Goal: Task Accomplishment & Management: Manage account settings

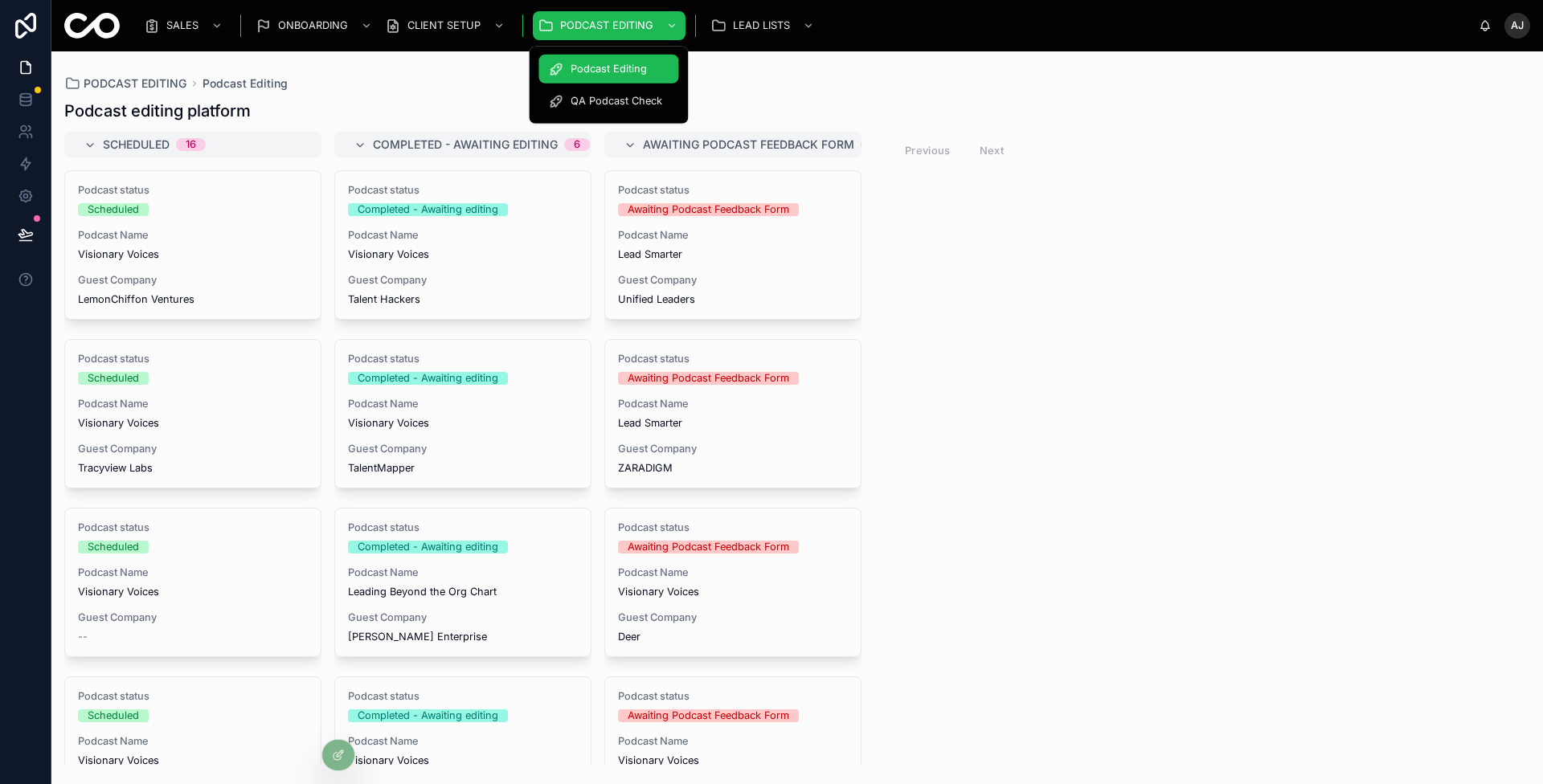
click at [577, 94] on div "QA Podcast Check" at bounding box center [608, 102] width 121 height 26
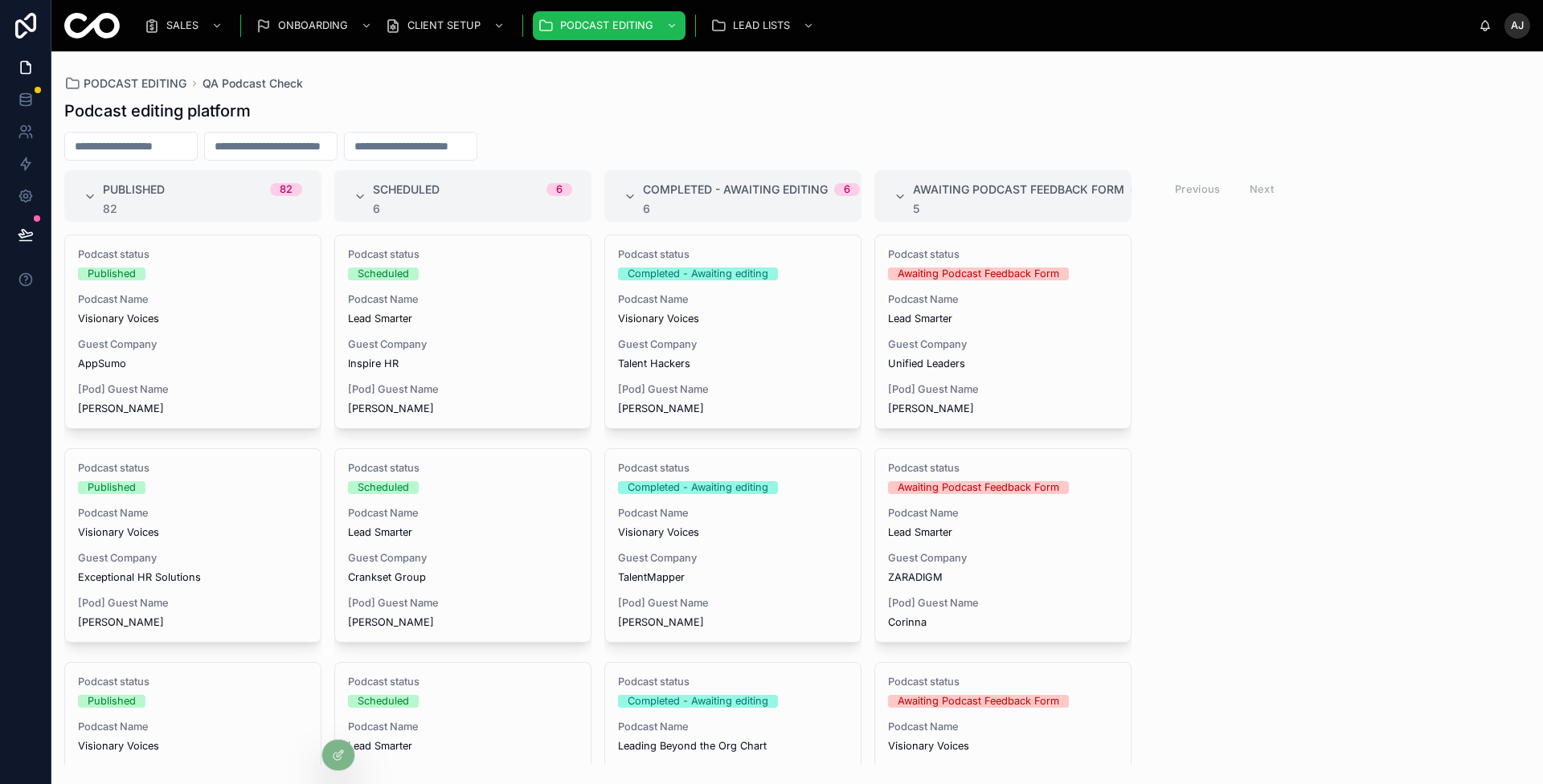
click at [773, 111] on div "Podcast editing platform" at bounding box center [797, 111] width 1466 height 23
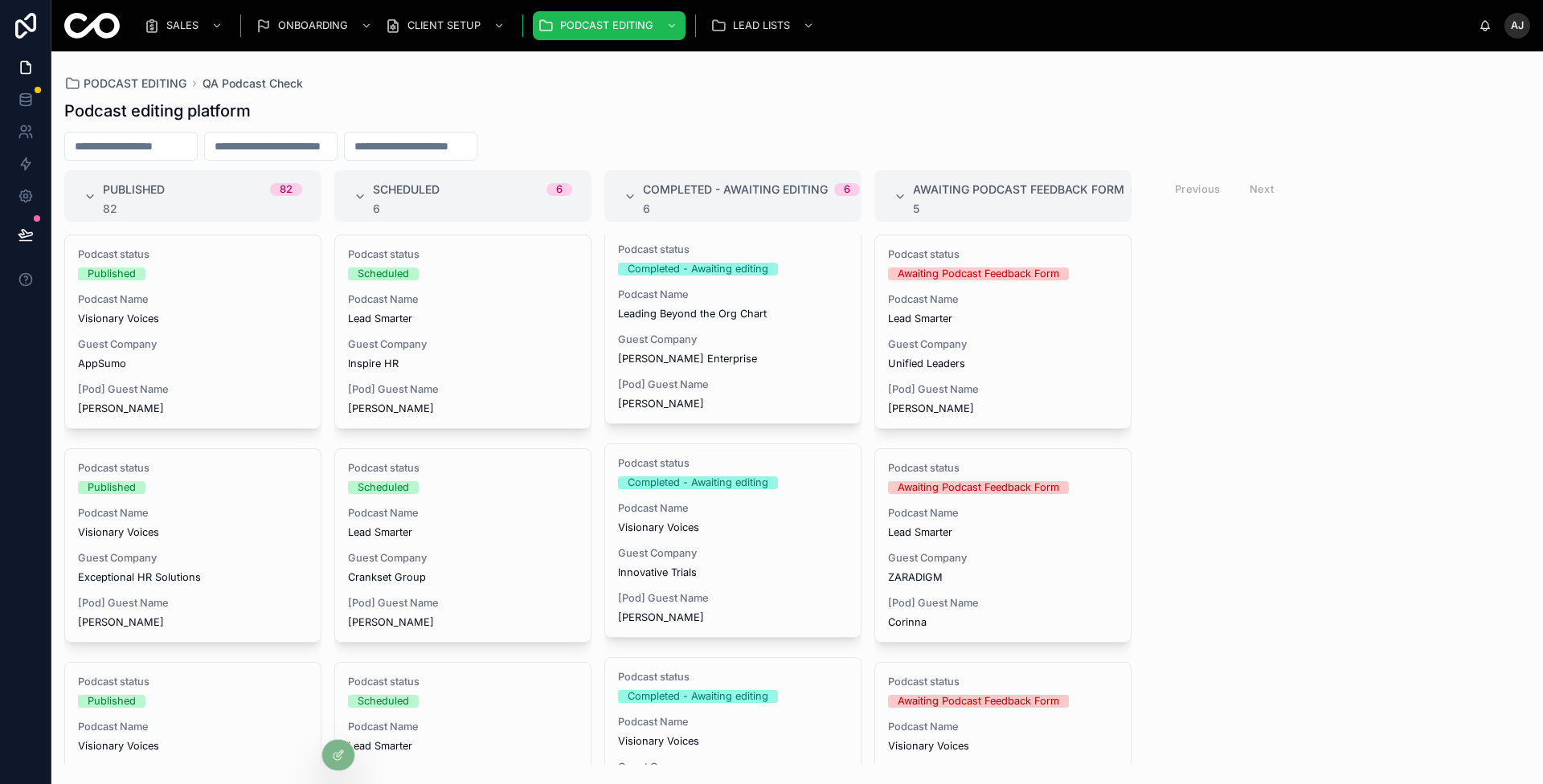
click at [323, 69] on div "PODCAST EDITING QA Podcast Check Podcast editing platform Published 82 82 Podca…" at bounding box center [797, 408] width 1492 height 714
click at [318, 81] on div "CLIENT ONBOARDING" at bounding box center [314, 69] width 138 height 26
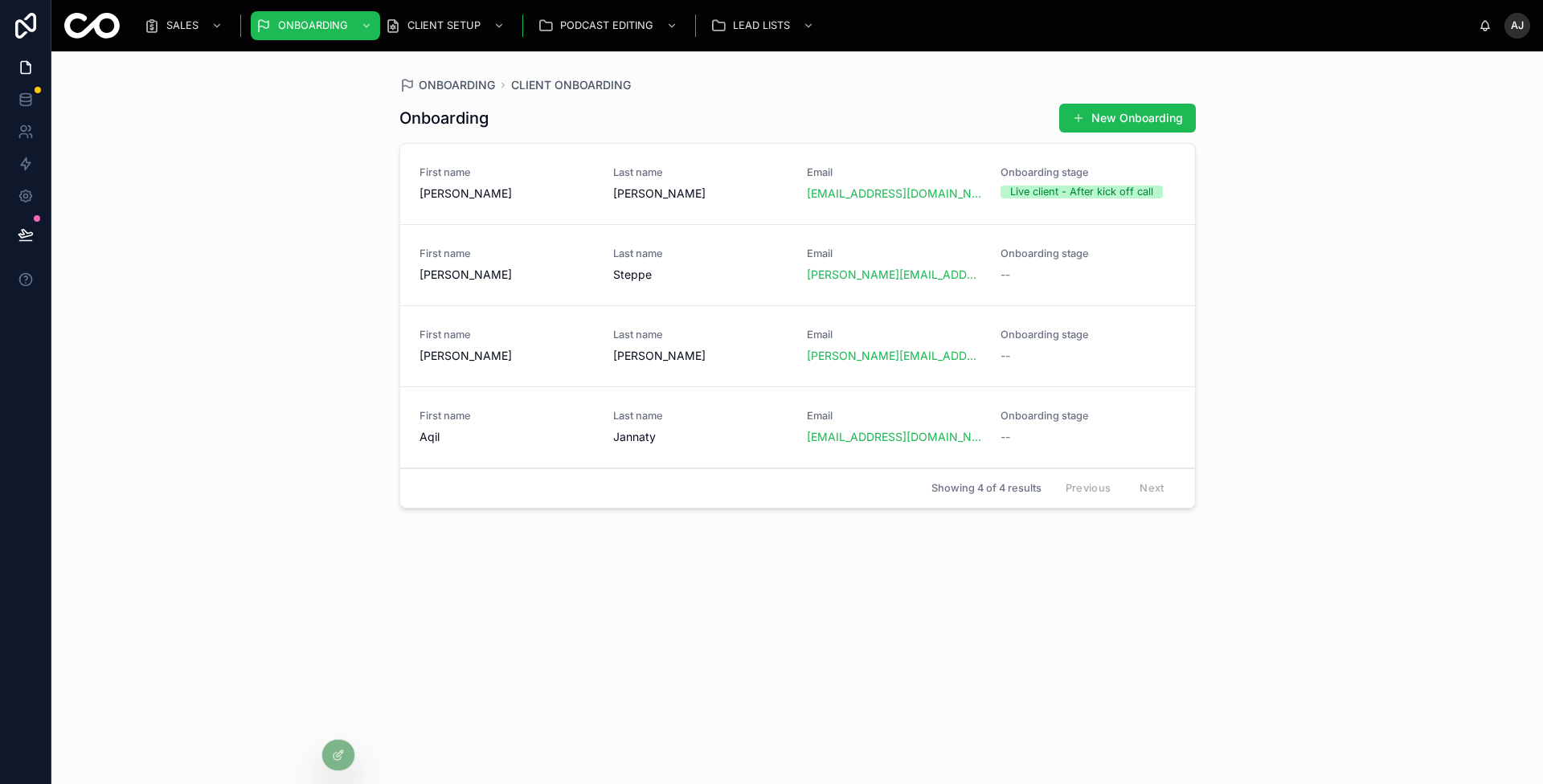
click at [565, 175] on span "First name" at bounding box center [506, 173] width 175 height 13
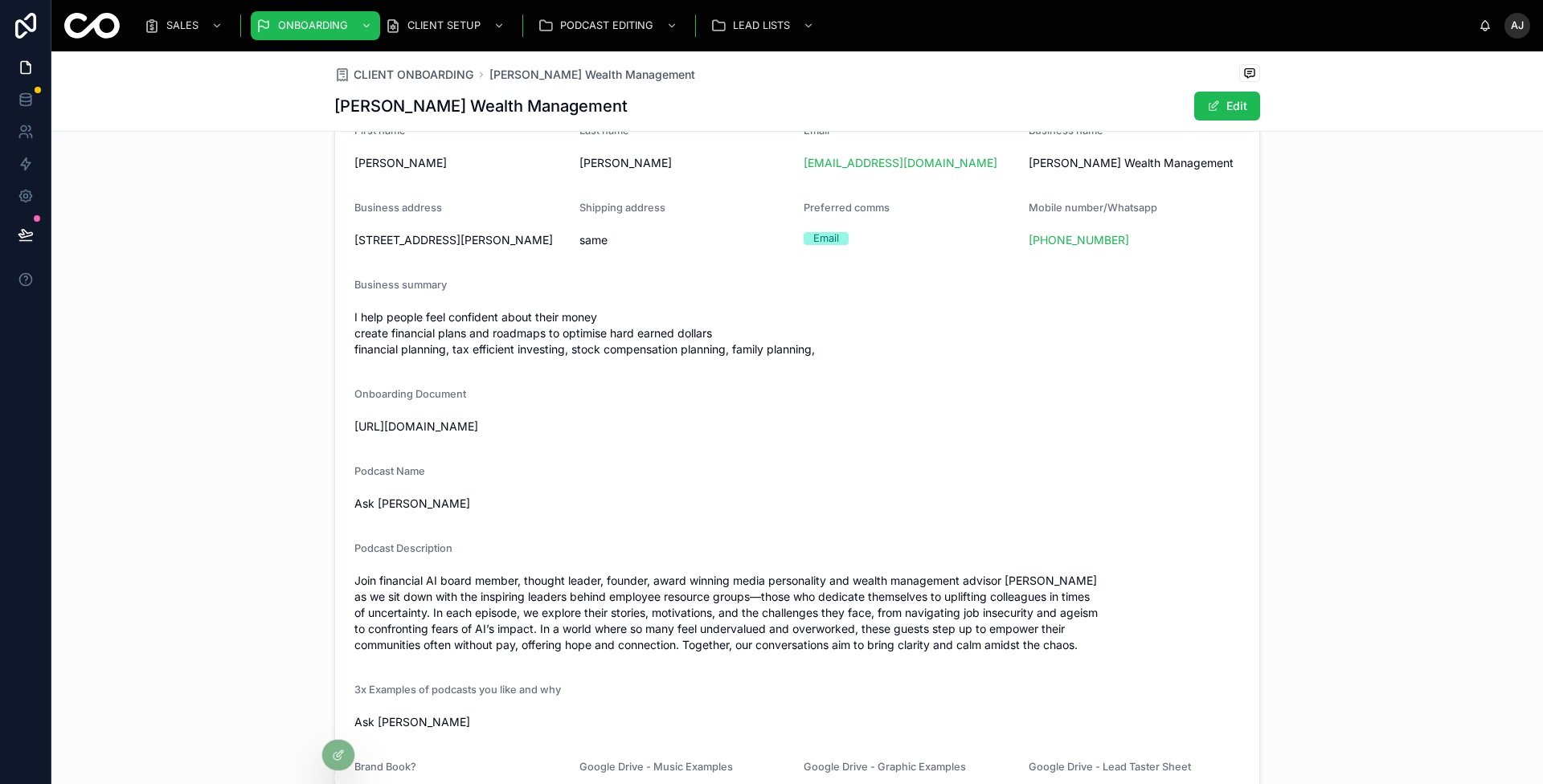
scroll to position [298, 0]
click at [566, 417] on span "[URL][DOMAIN_NAME]" at bounding box center [797, 423] width 886 height 16
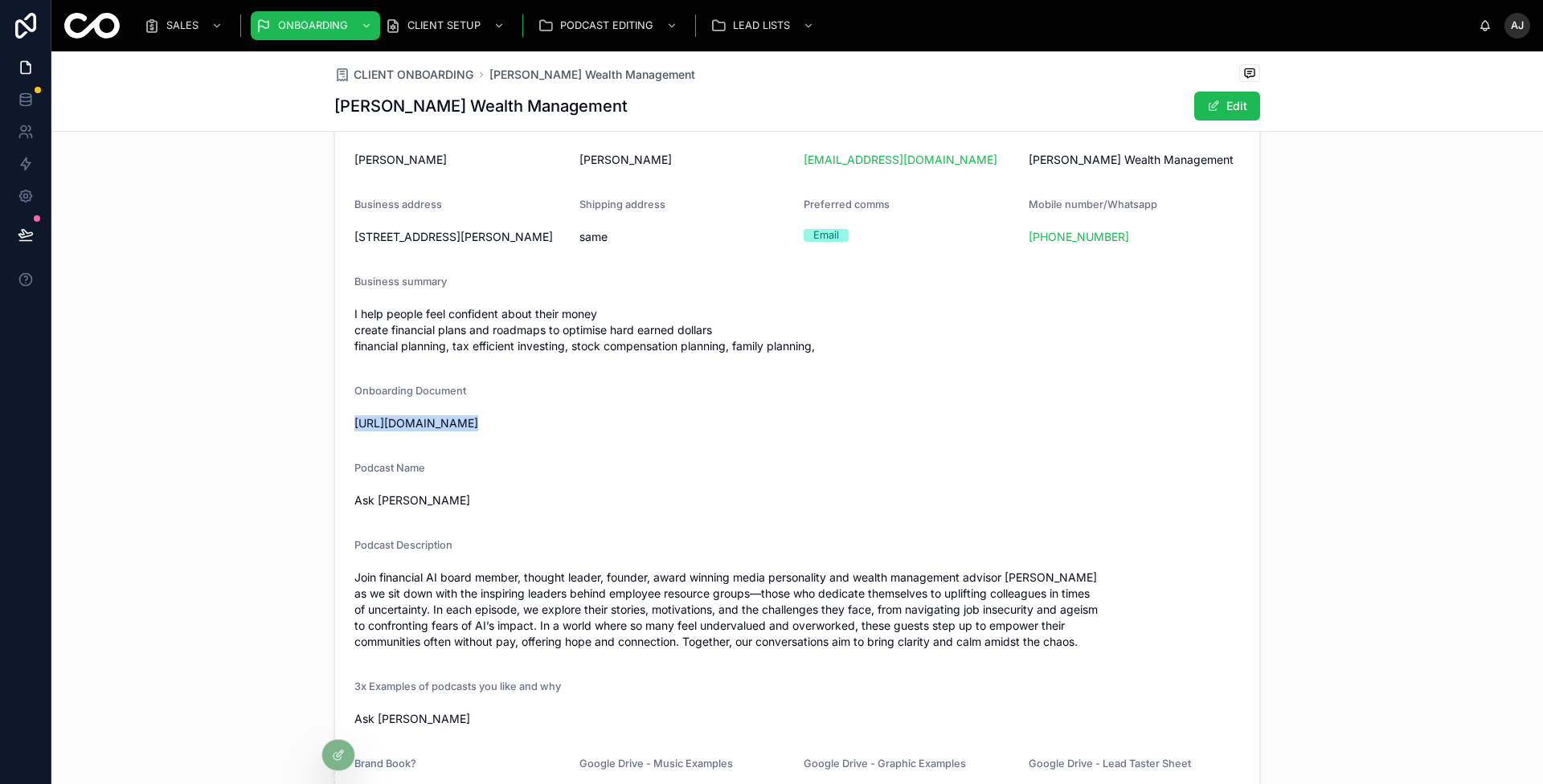
click at [566, 417] on span "[URL][DOMAIN_NAME]" at bounding box center [797, 423] width 886 height 16
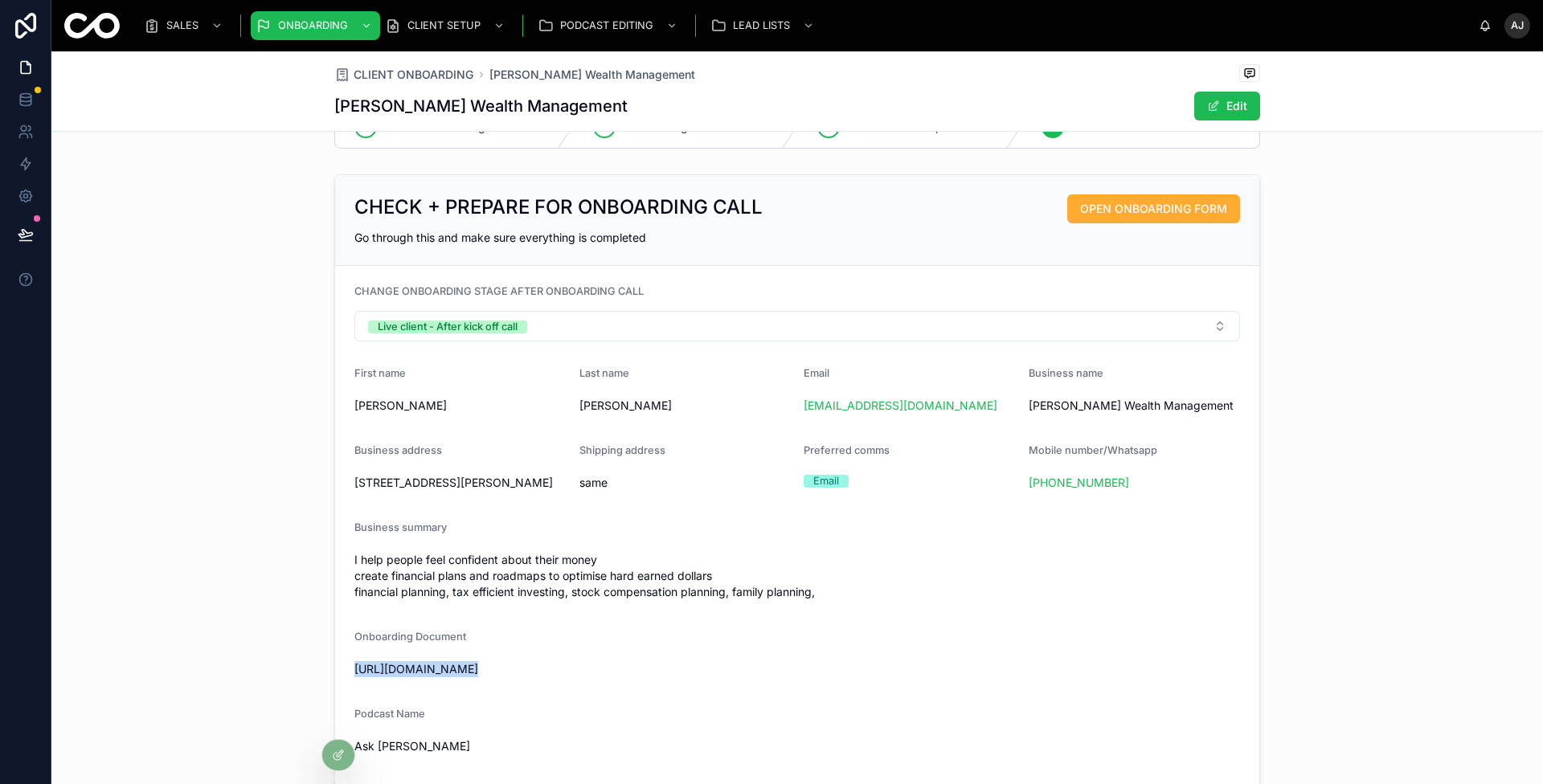
scroll to position [0, 0]
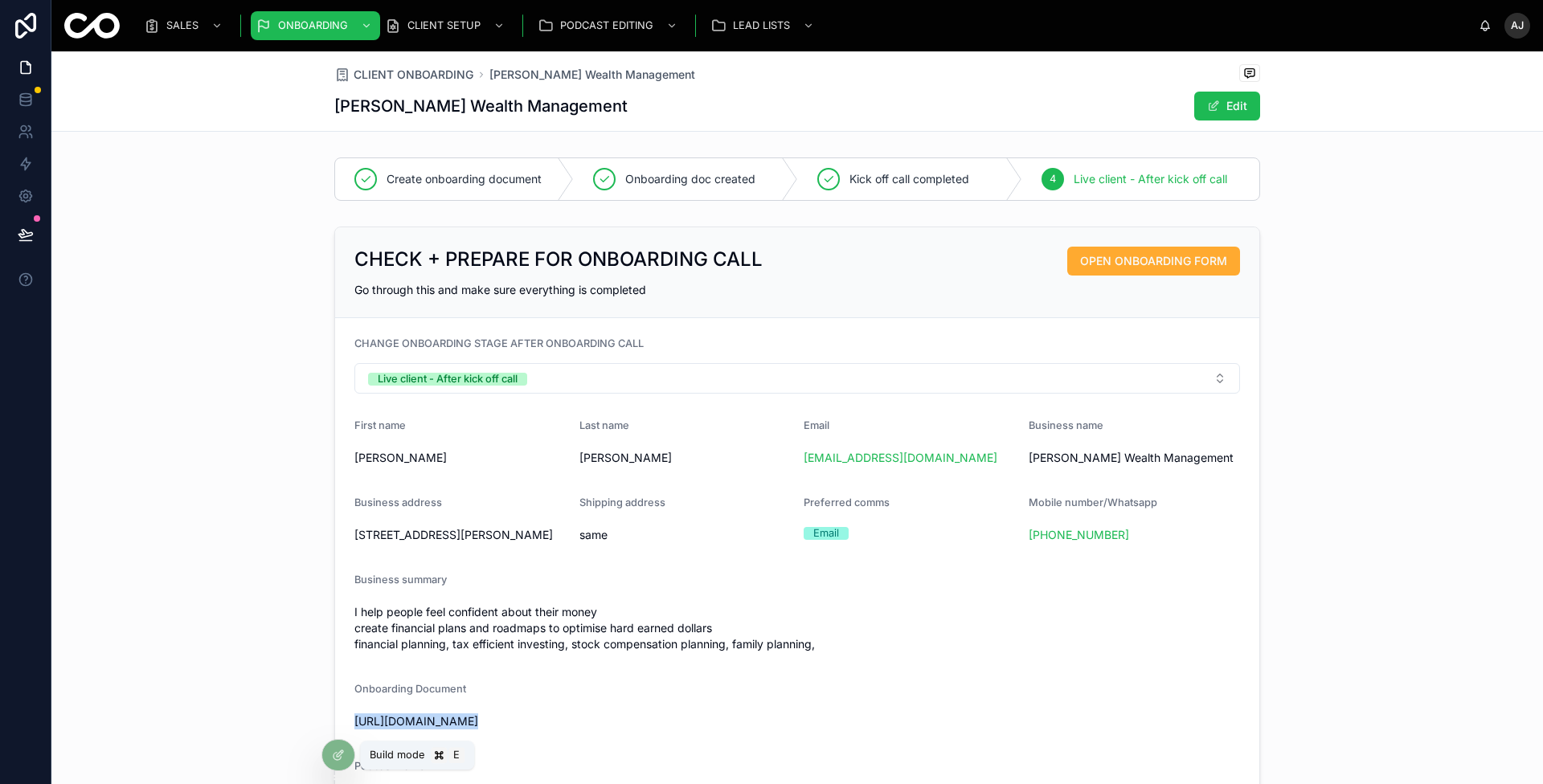
click at [340, 742] on div at bounding box center [338, 754] width 32 height 30
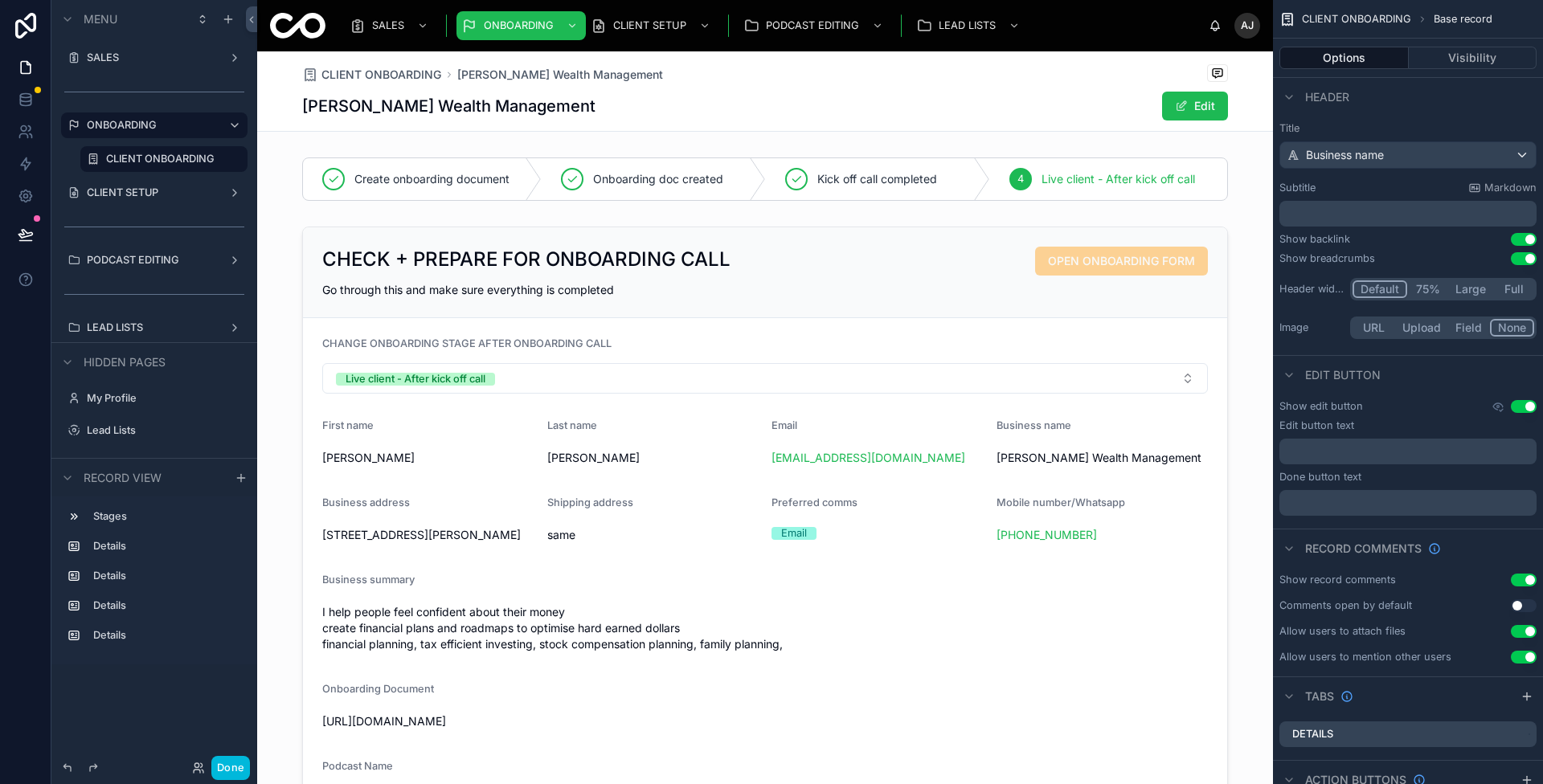
click at [577, 156] on div at bounding box center [765, 179] width 1016 height 56
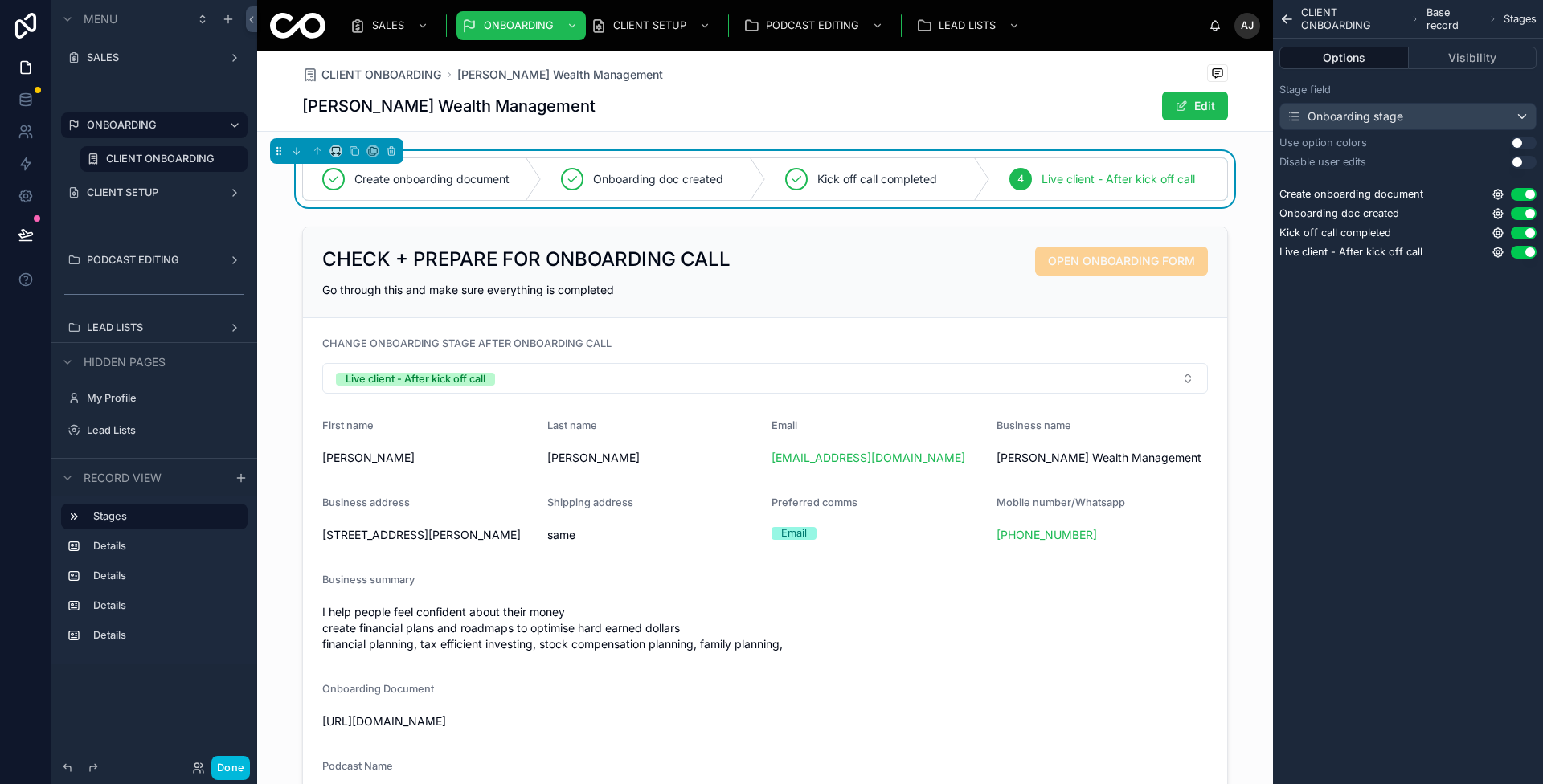
click at [1493, 60] on button "Visibility" at bounding box center [1473, 58] width 129 height 23
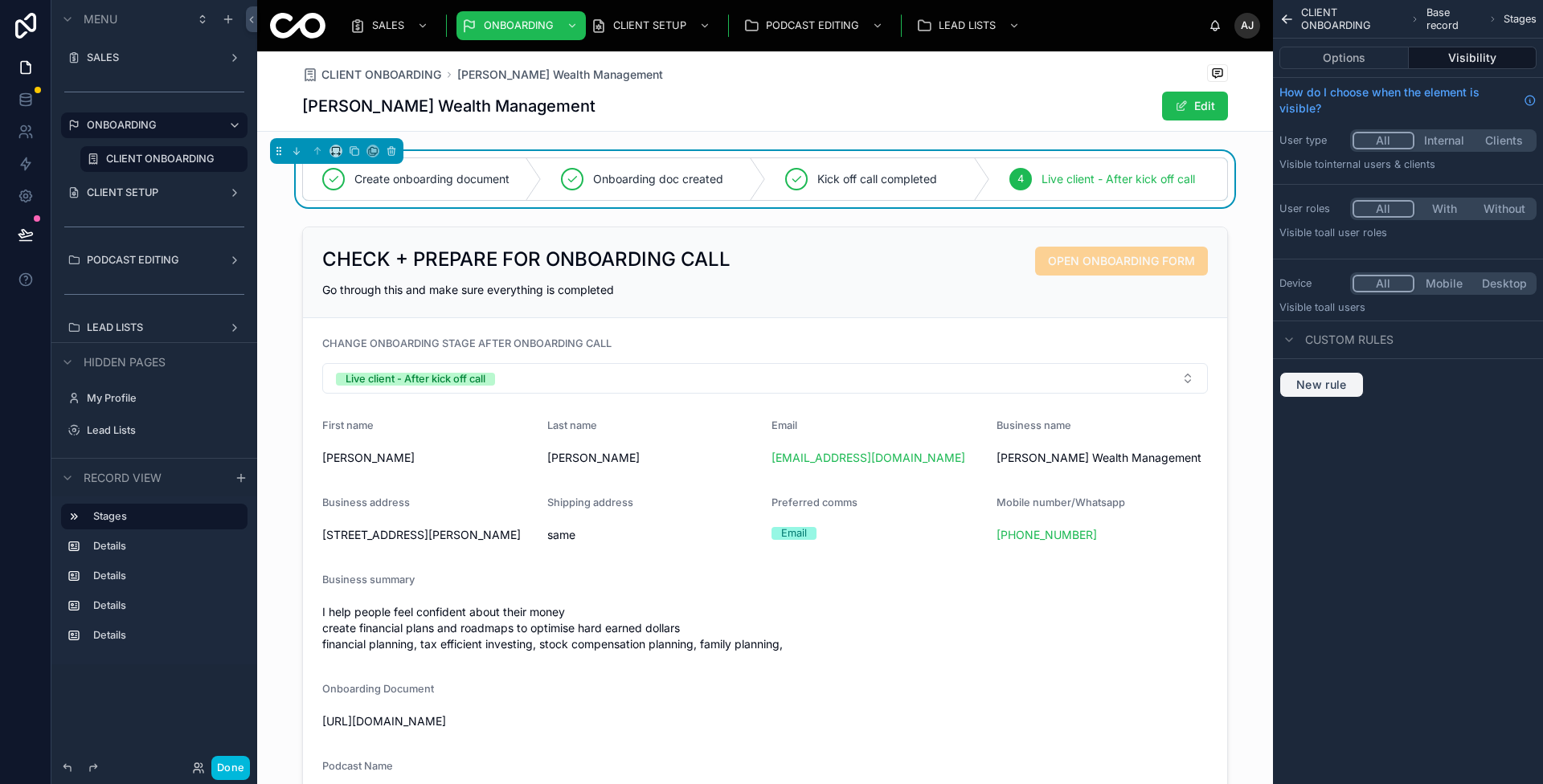
click at [1329, 388] on span "New rule" at bounding box center [1321, 385] width 63 height 15
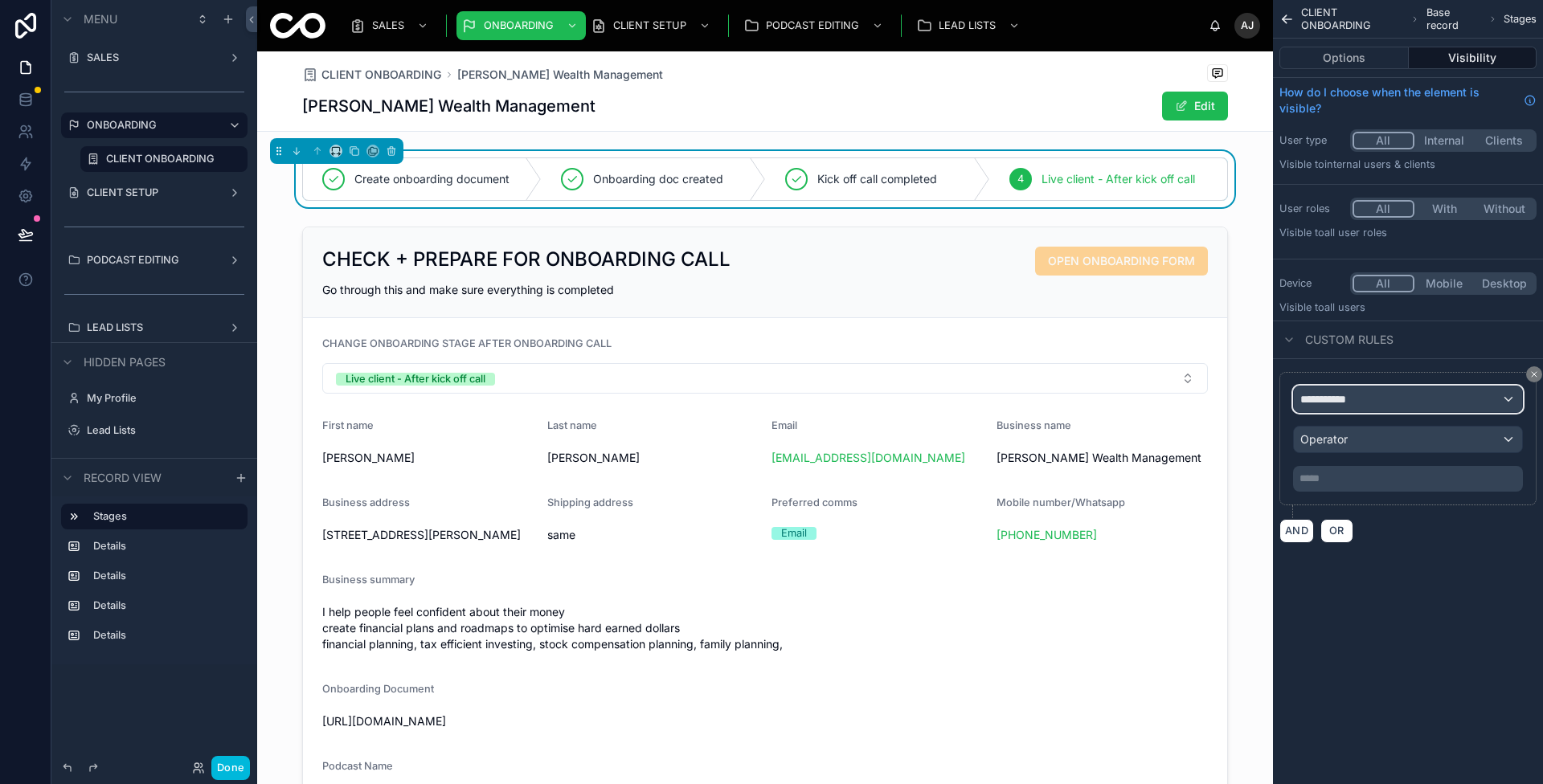
click at [1382, 399] on div "**********" at bounding box center [1408, 399] width 228 height 26
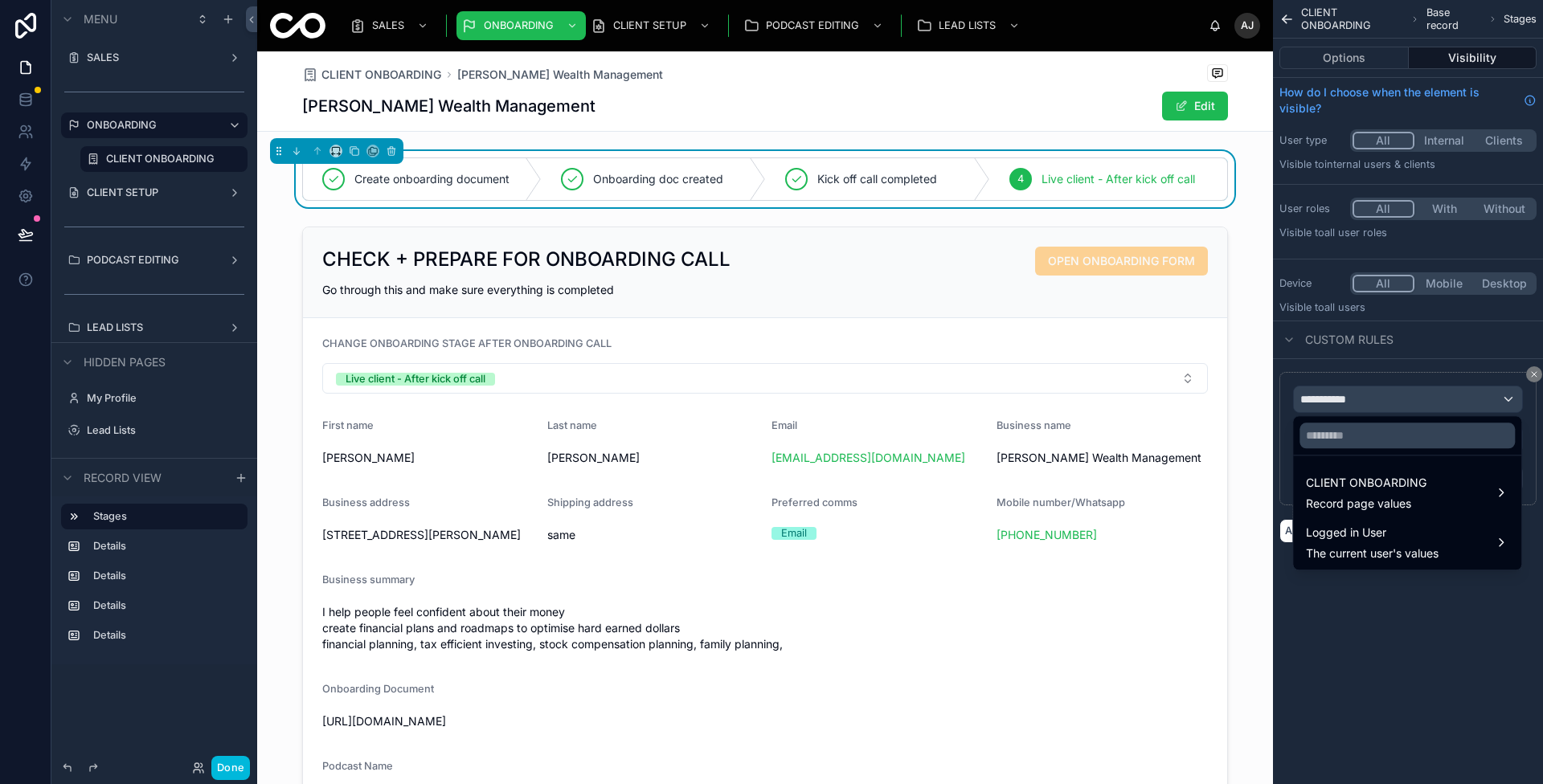
click at [1366, 492] on div "CLIENT ONBOARDING Record page values" at bounding box center [1366, 492] width 121 height 38
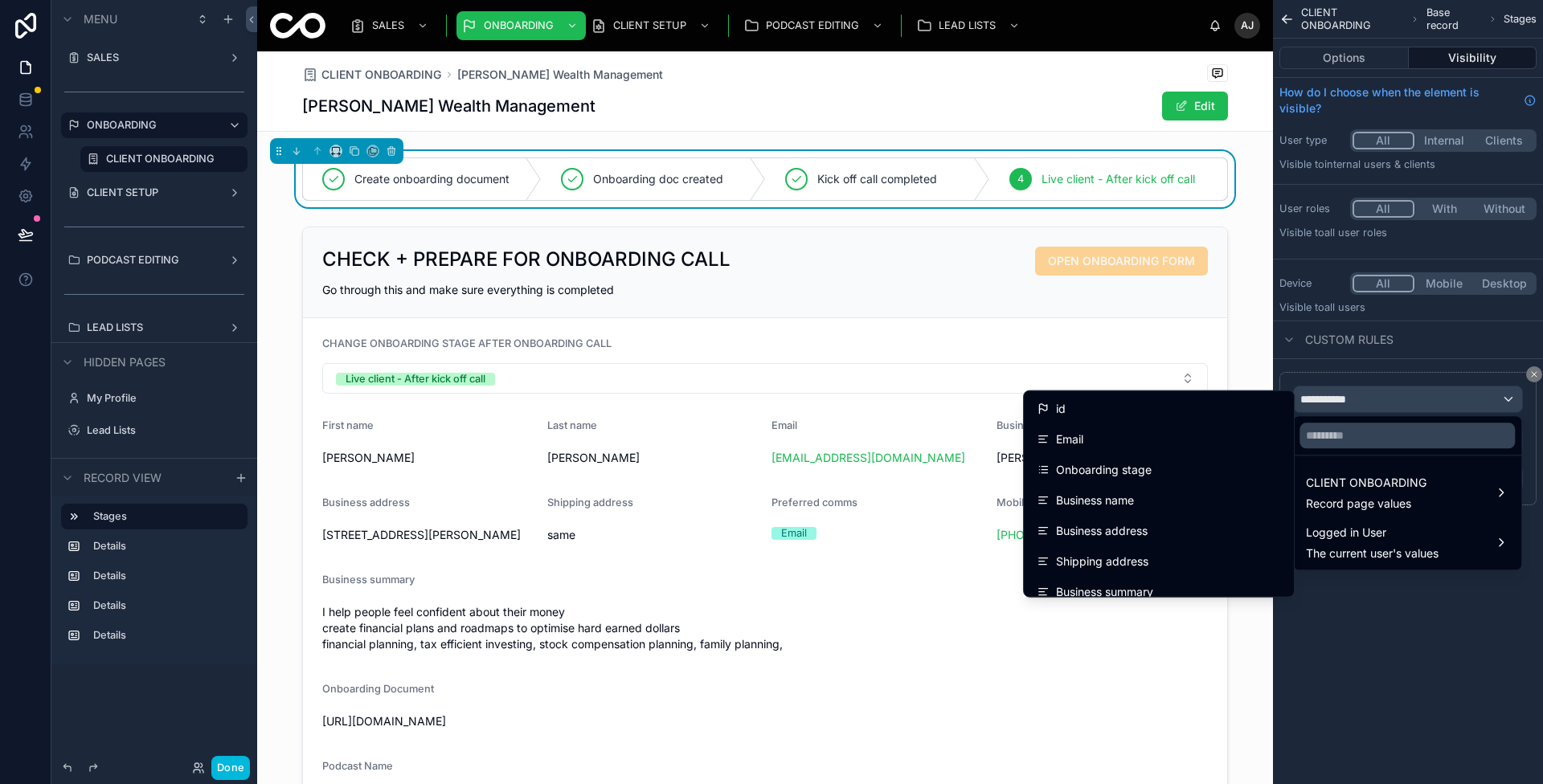
click at [1208, 467] on div "Onboarding stage" at bounding box center [1158, 470] width 244 height 19
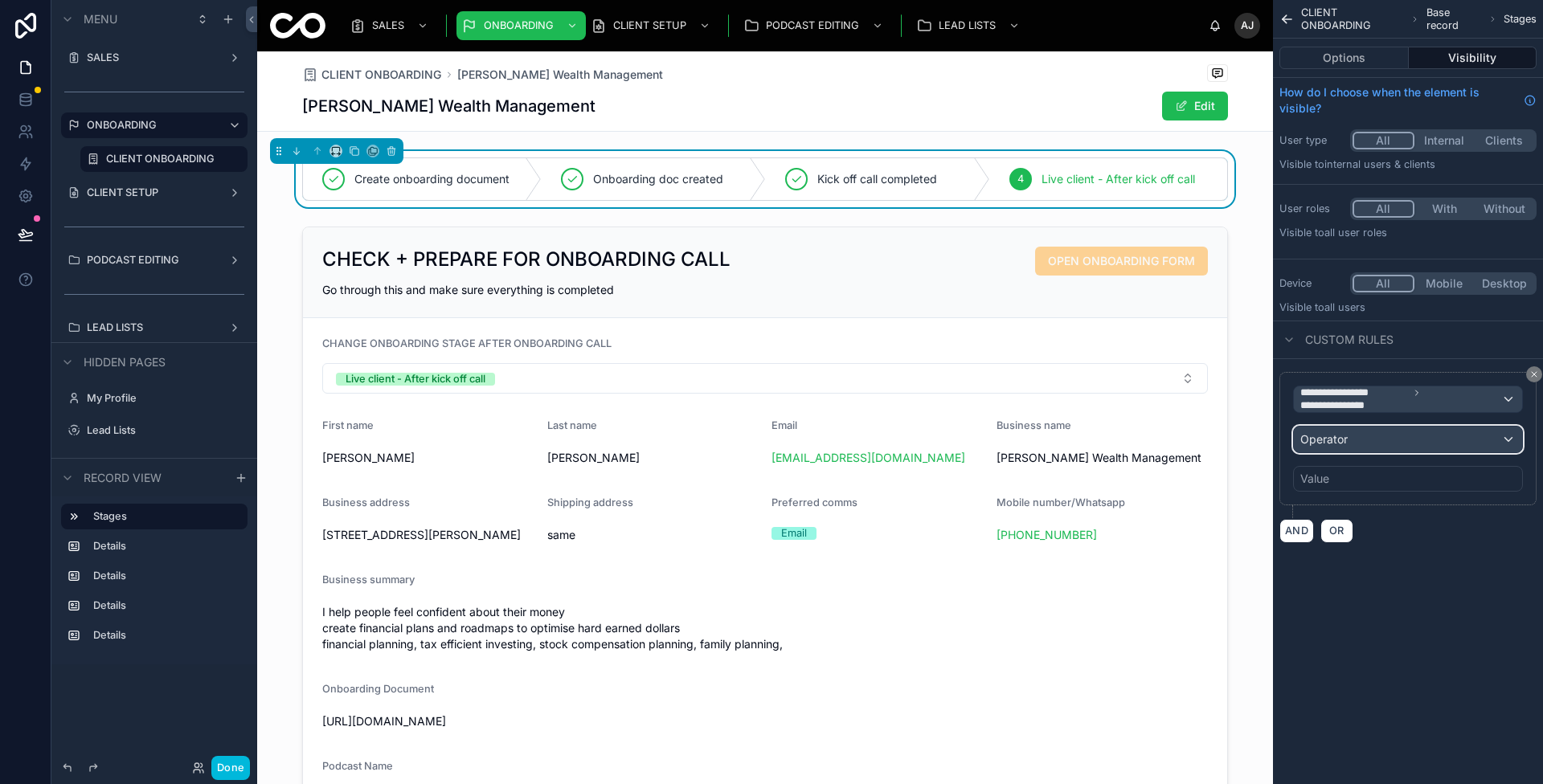
click at [1384, 432] on div "Operator" at bounding box center [1408, 439] width 228 height 26
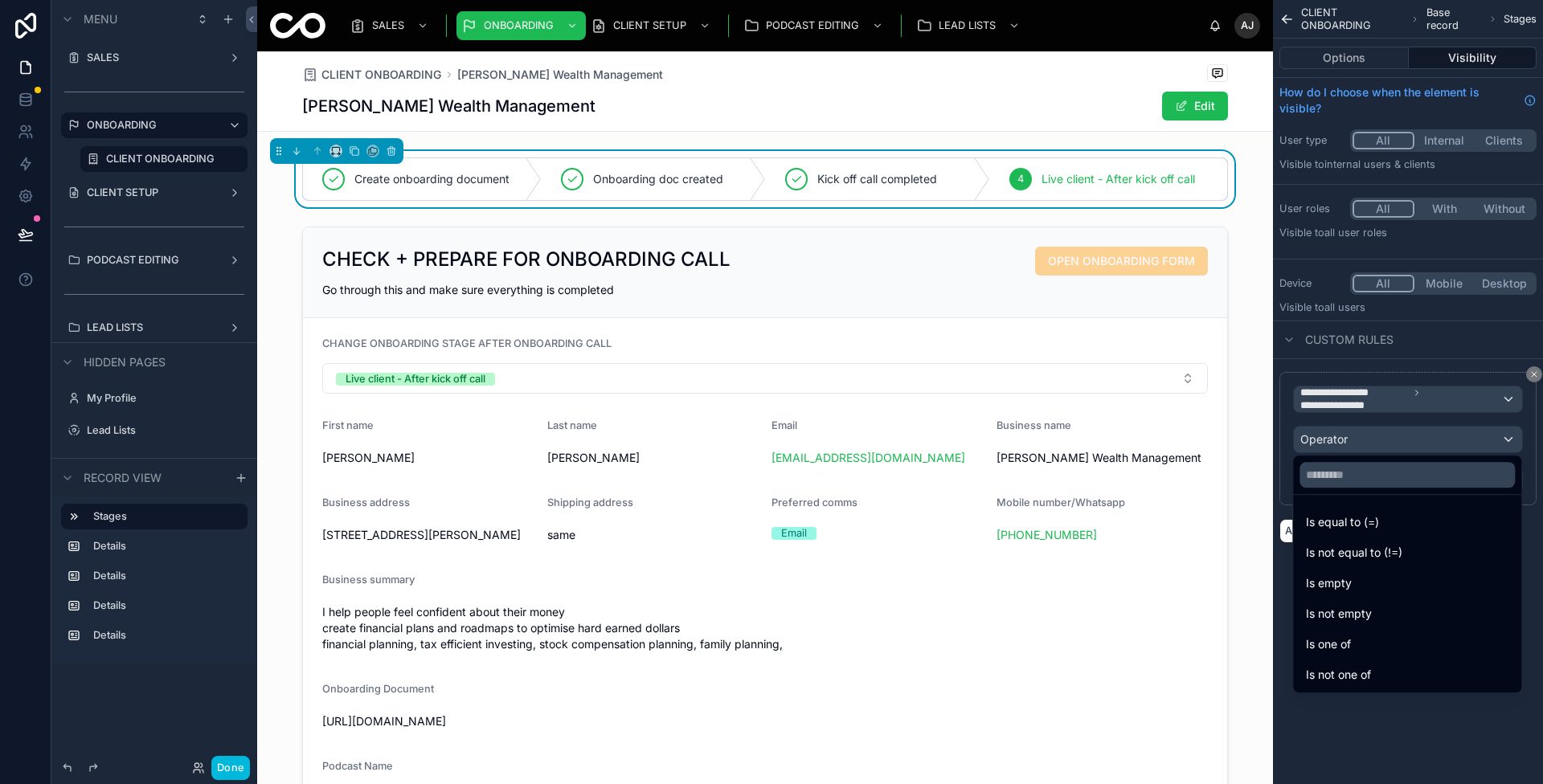
click at [1371, 516] on span "Is equal to (=)" at bounding box center [1342, 522] width 73 height 19
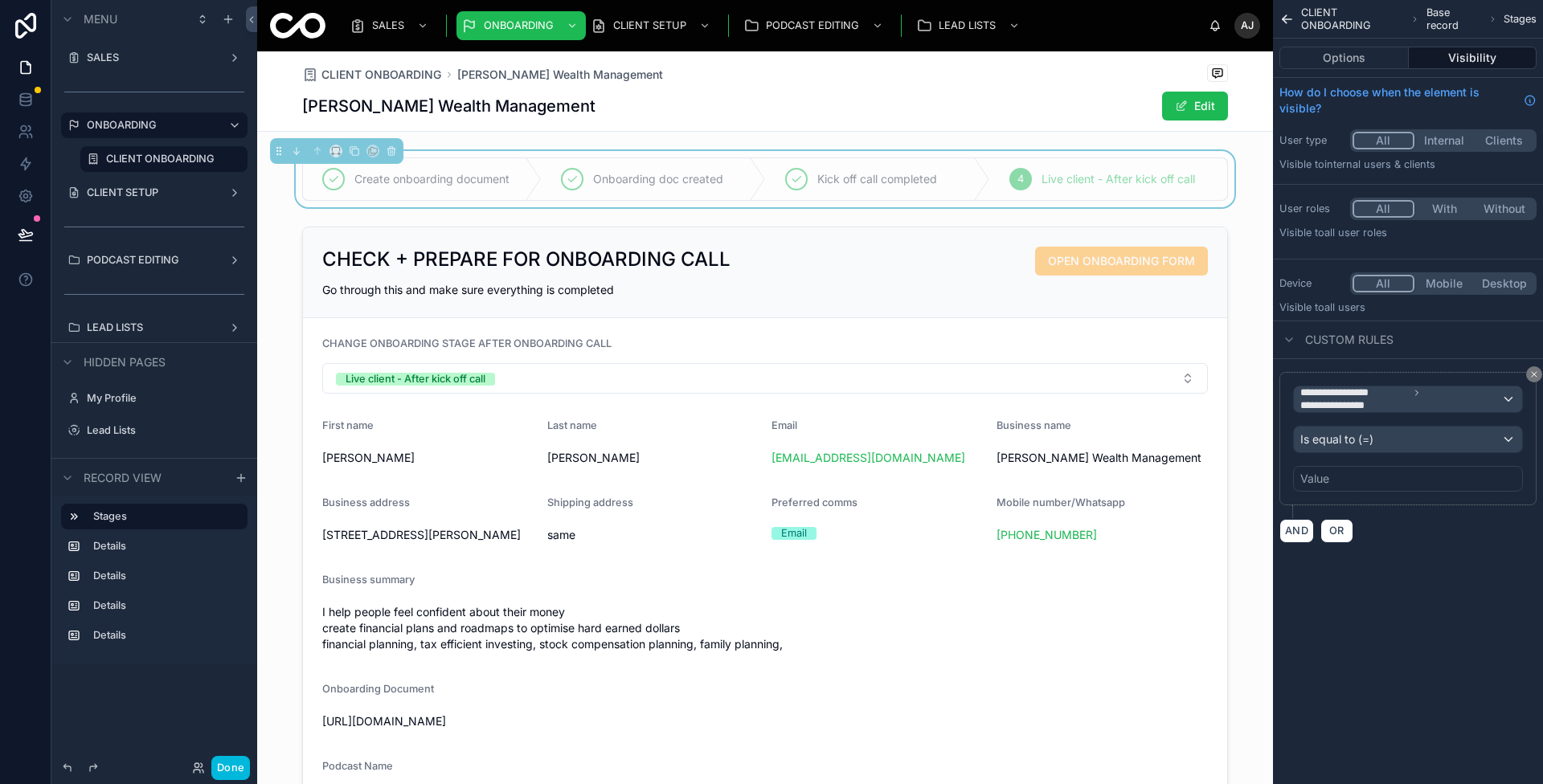
click at [1385, 474] on div "Value" at bounding box center [1408, 479] width 230 height 26
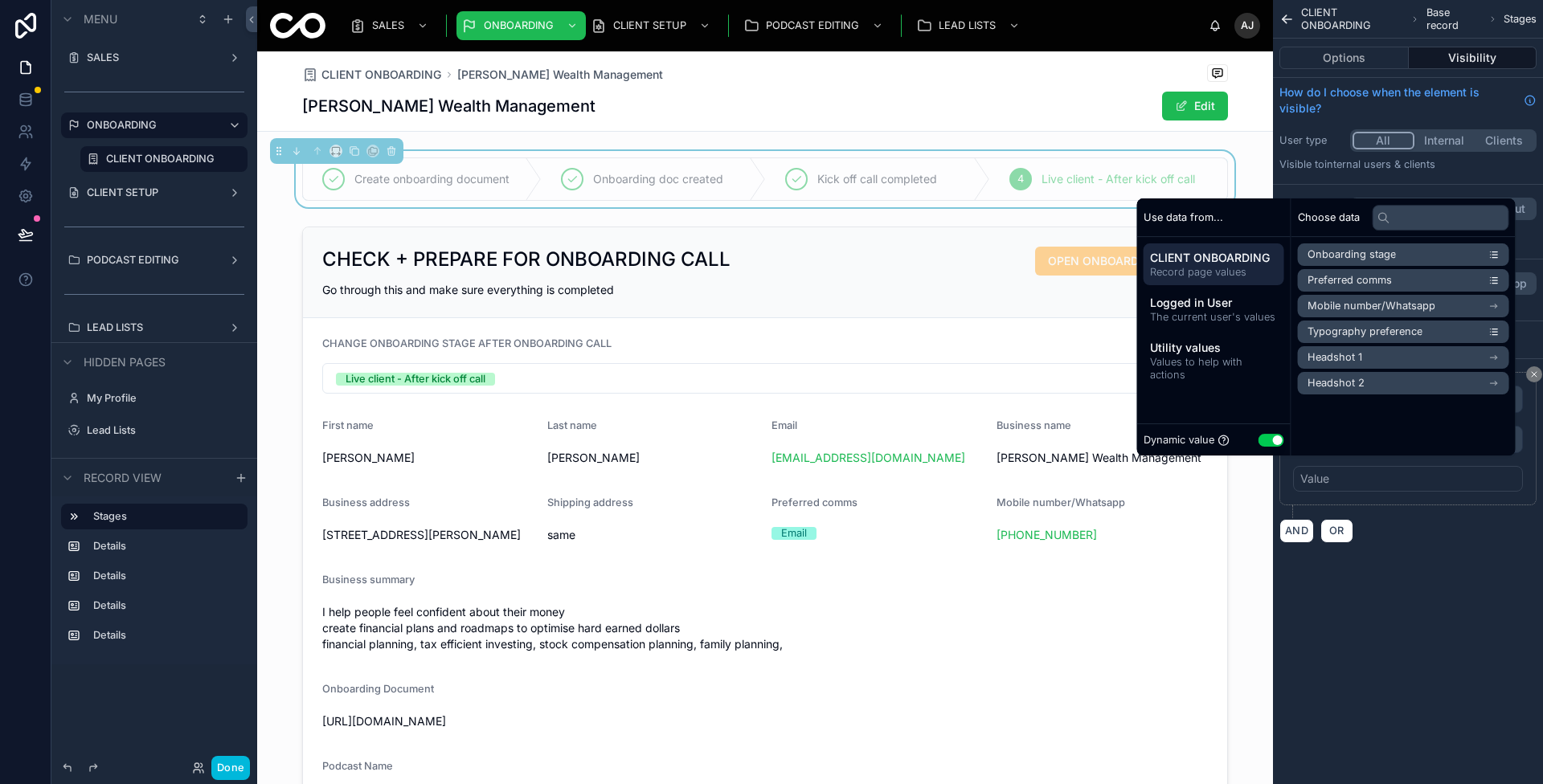
click at [1264, 432] on div "Dynamic value Use setting" at bounding box center [1214, 439] width 141 height 18
click at [1264, 439] on button "Use setting" at bounding box center [1271, 440] width 26 height 13
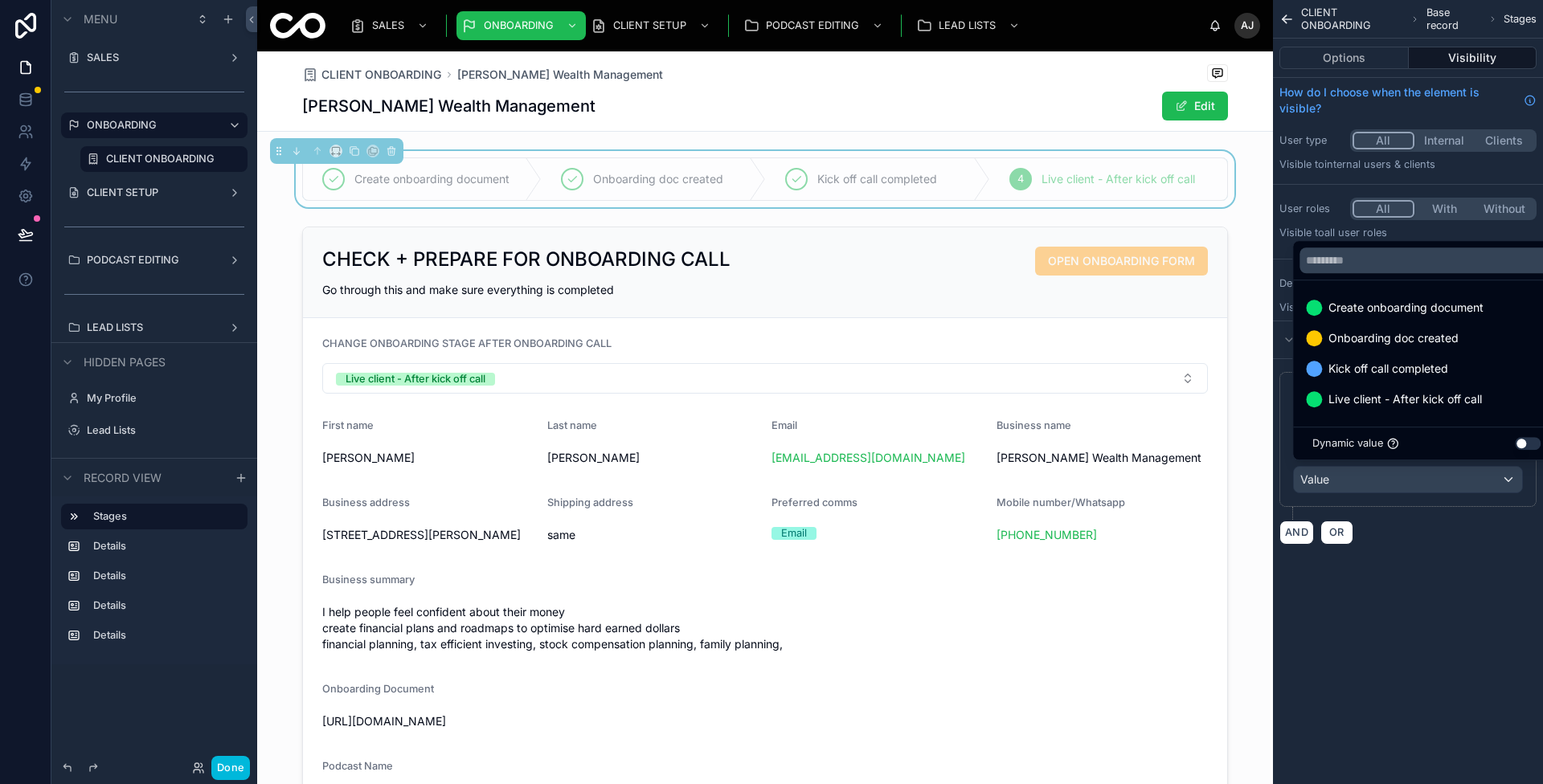
click at [1448, 393] on span "Live client - After kick off call" at bounding box center [1405, 399] width 154 height 19
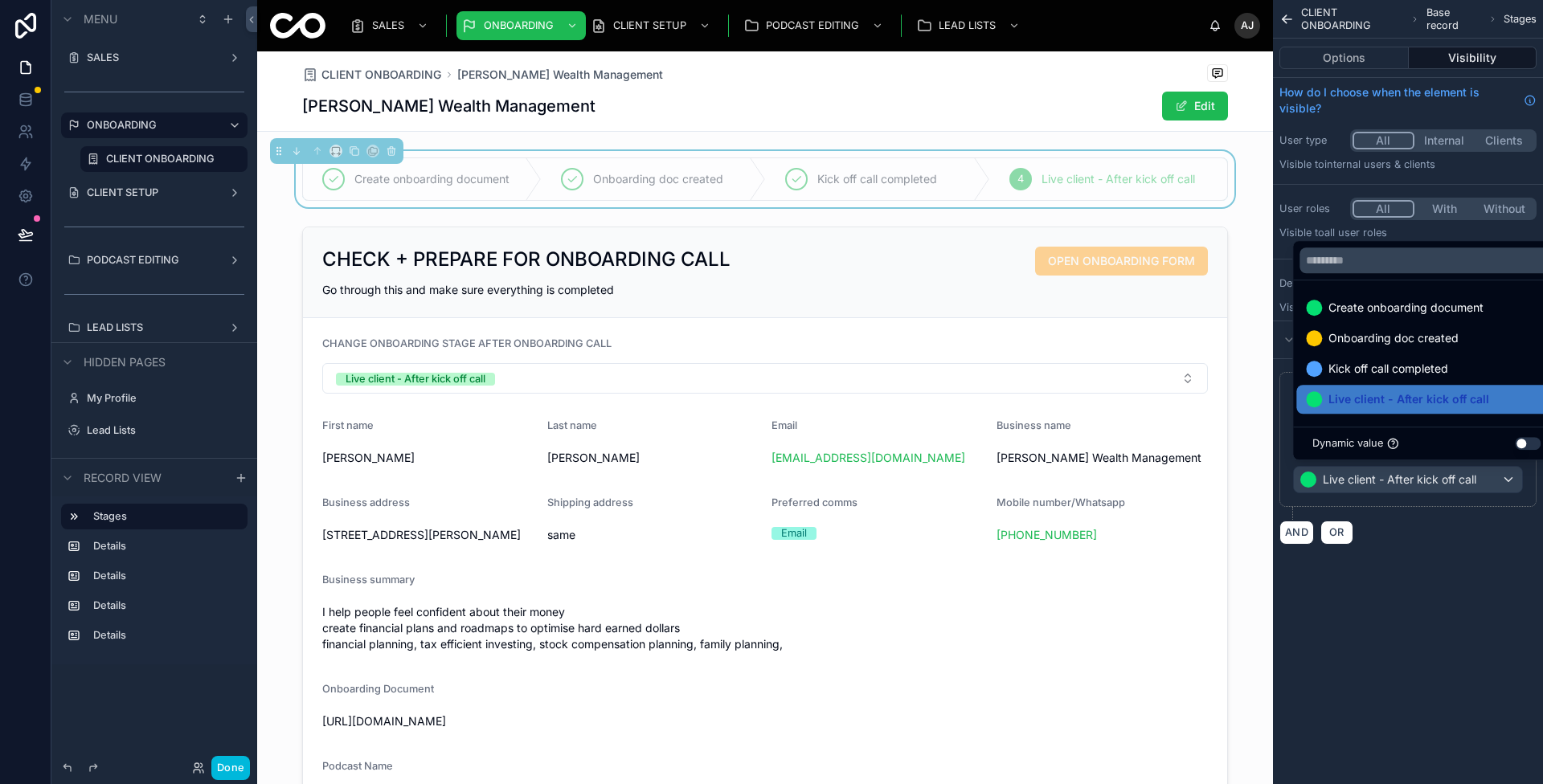
click at [1440, 580] on div "**********" at bounding box center [1408, 392] width 270 height 784
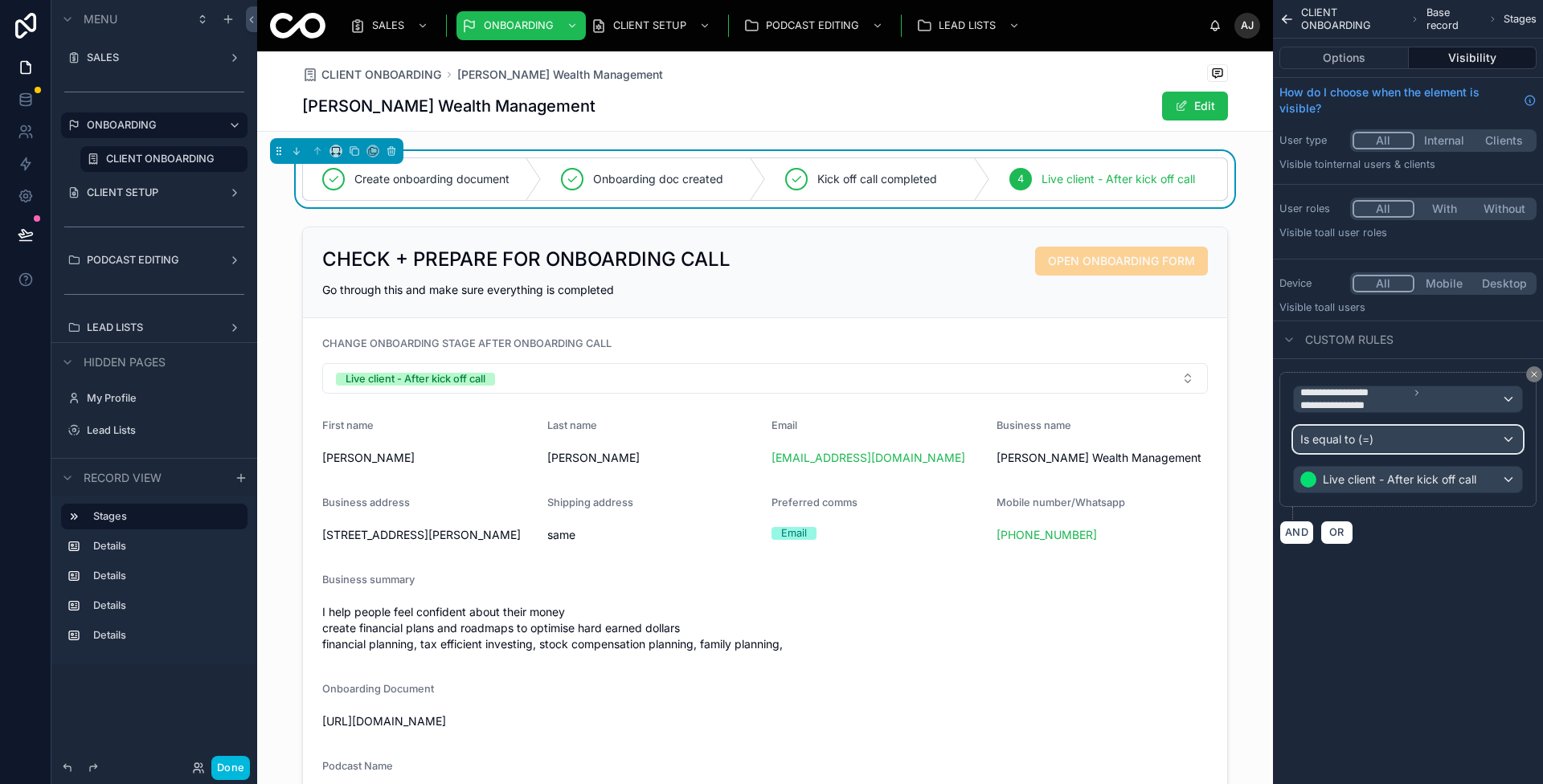
click at [1410, 445] on div "Is equal to (=)" at bounding box center [1408, 439] width 228 height 26
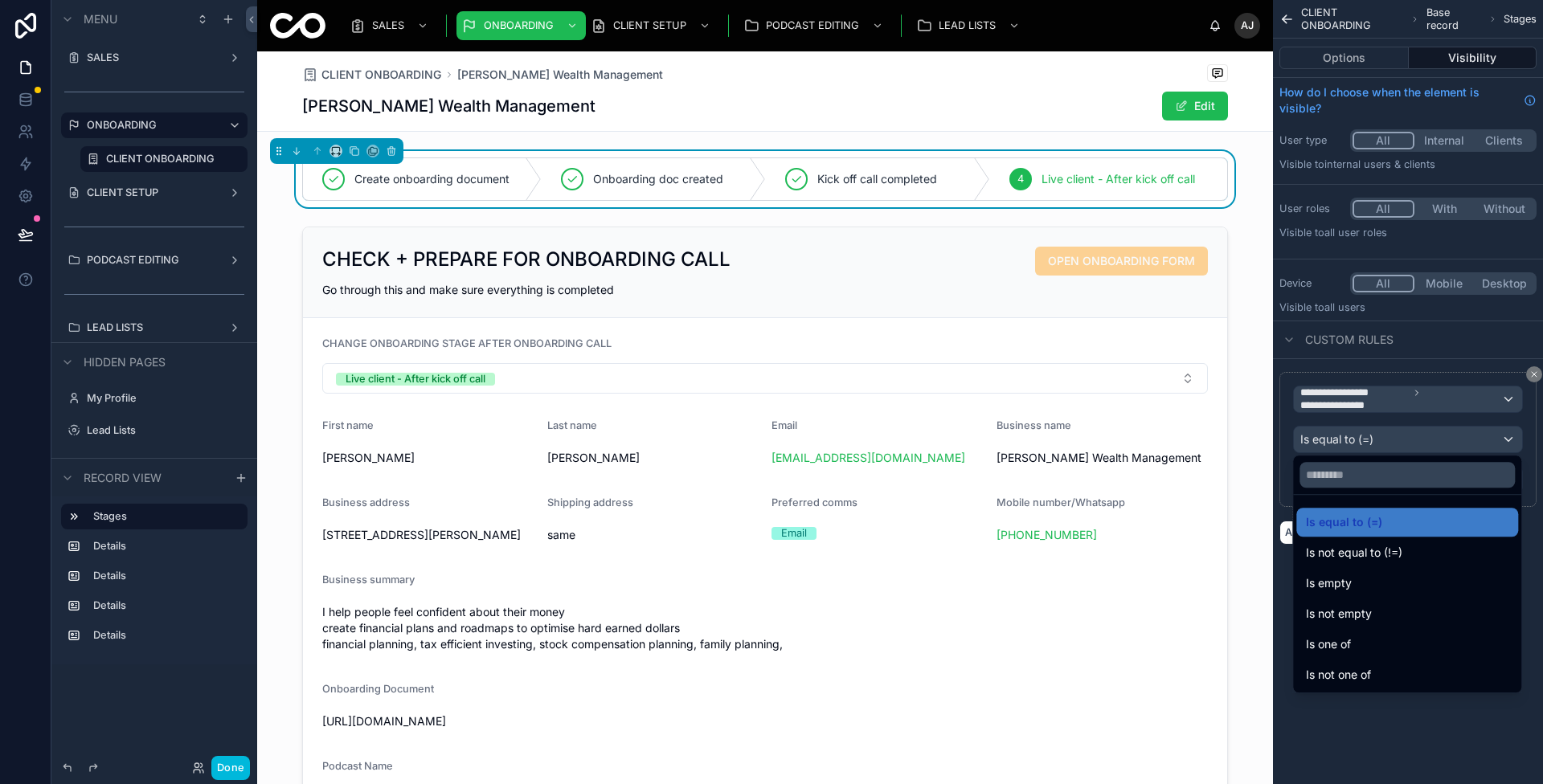
click at [1394, 547] on span "Is not equal to (!=)" at bounding box center [1354, 553] width 96 height 19
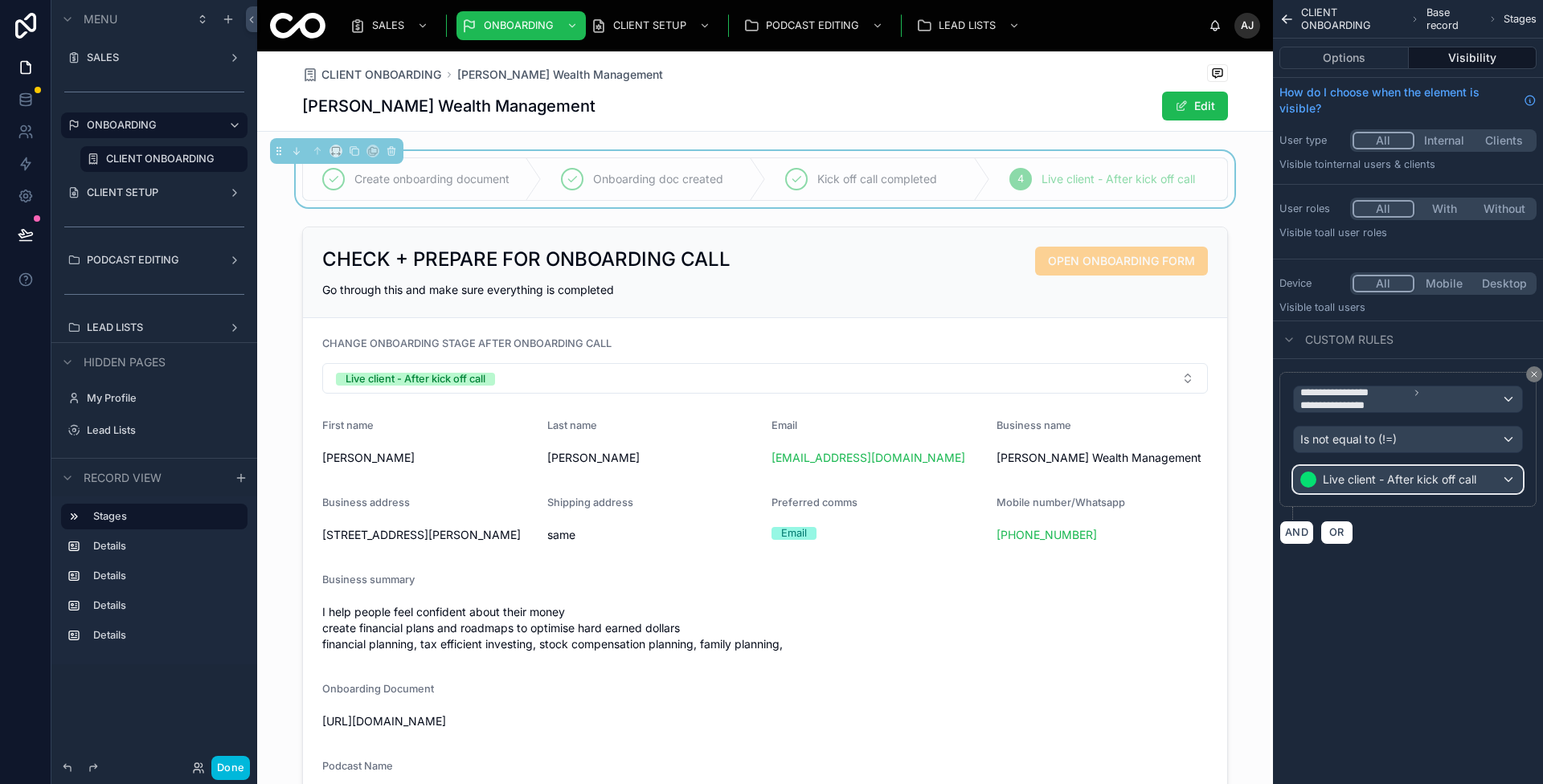
click at [1422, 478] on span "Live client - After kick off call" at bounding box center [1399, 479] width 154 height 16
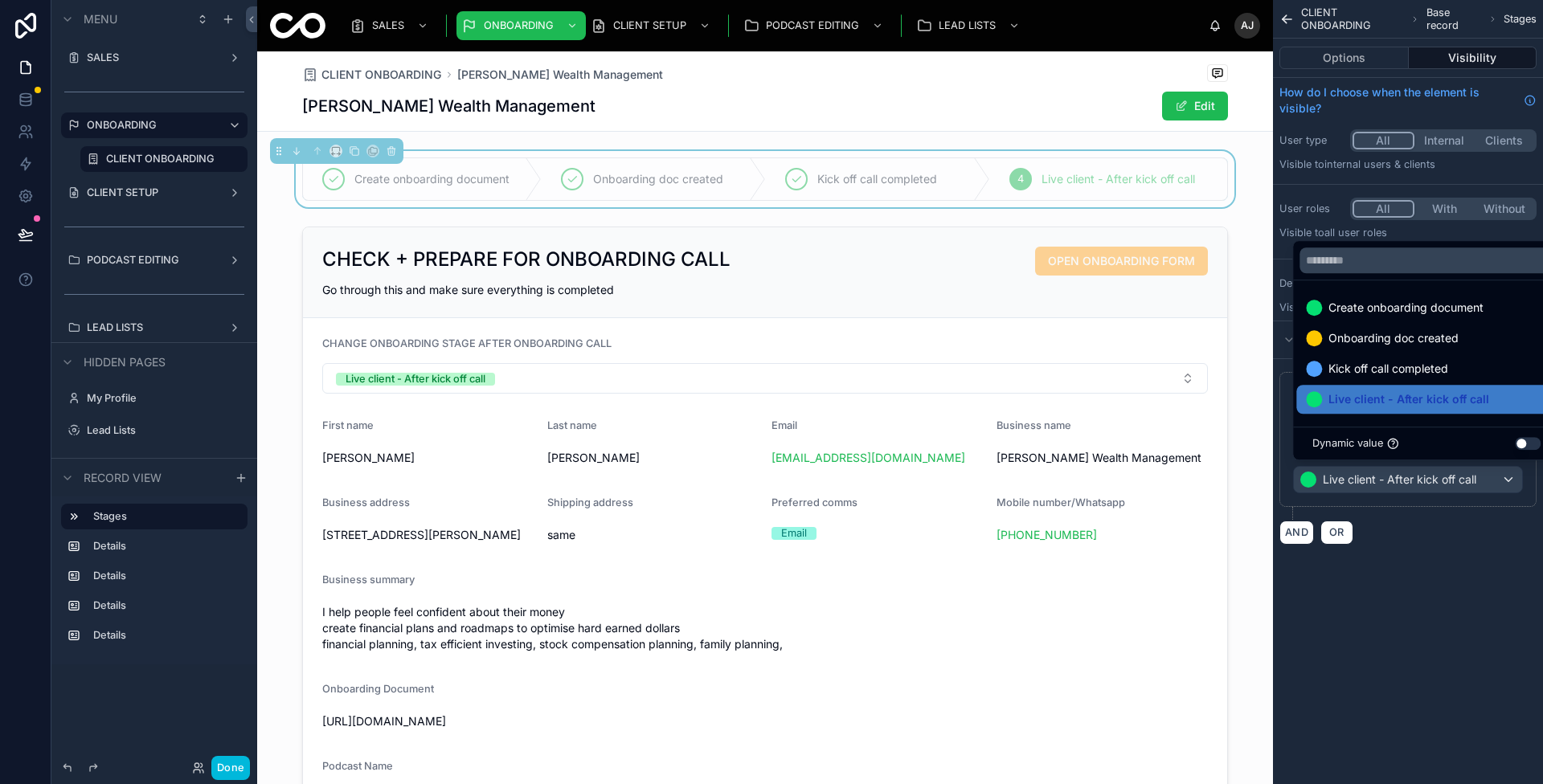
click at [1420, 397] on span "Live client - After kick off call" at bounding box center [1408, 399] width 161 height 19
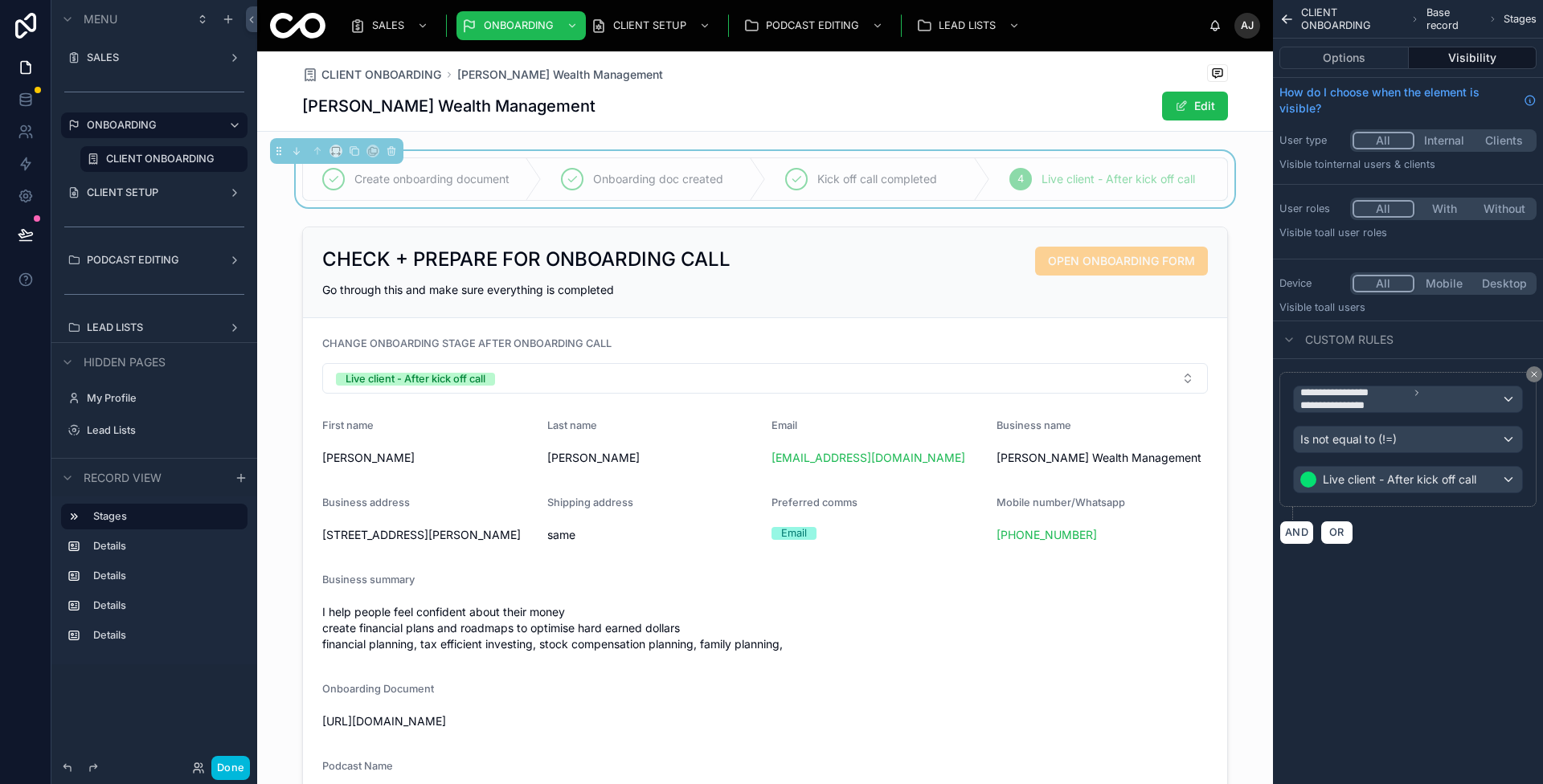
click at [1435, 556] on div "**********" at bounding box center [1408, 292] width 270 height 583
click at [224, 778] on button "Done" at bounding box center [230, 768] width 38 height 24
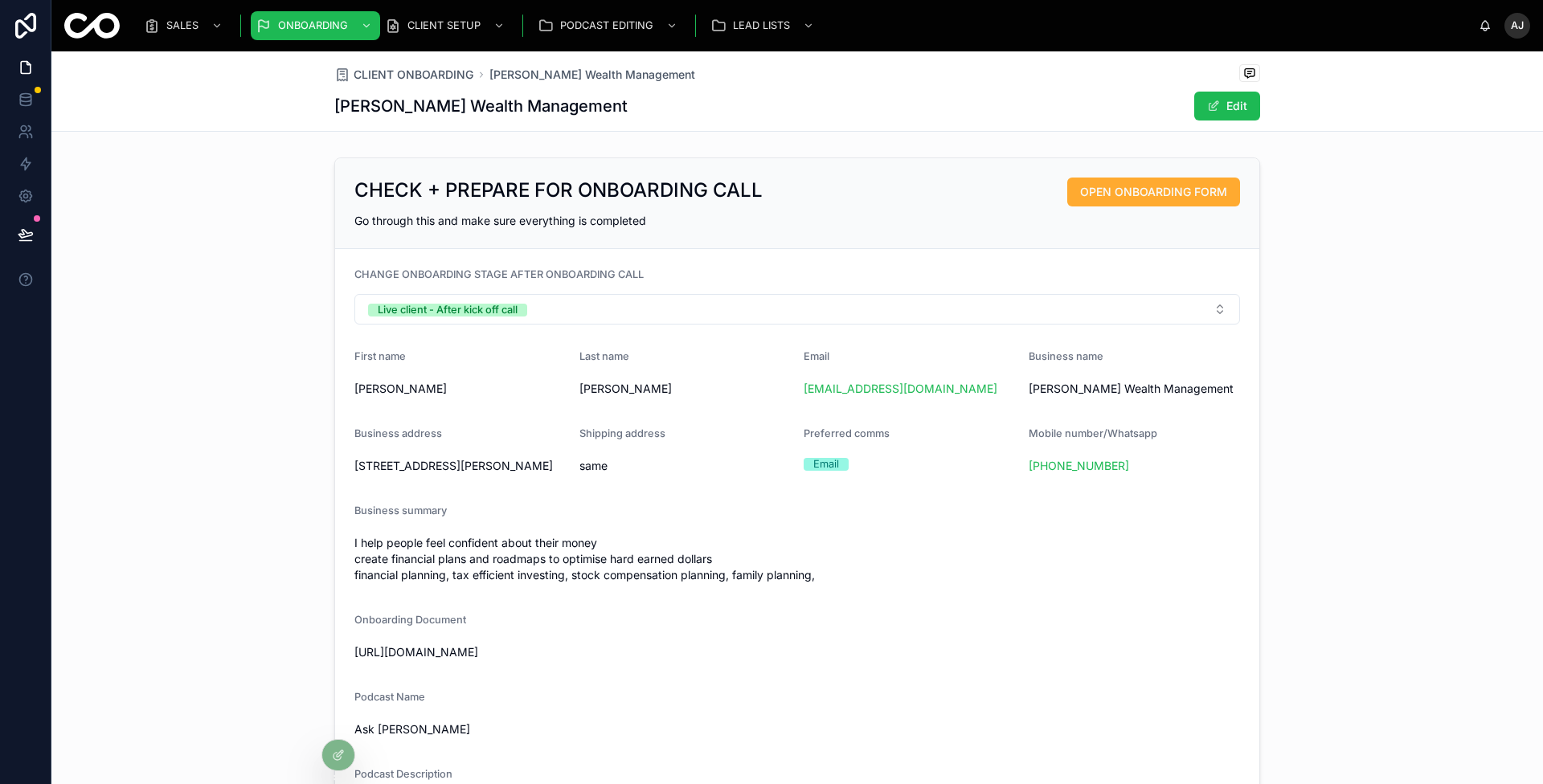
click at [455, 73] on span "CLIENT ONBOARDING" at bounding box center [413, 75] width 120 height 16
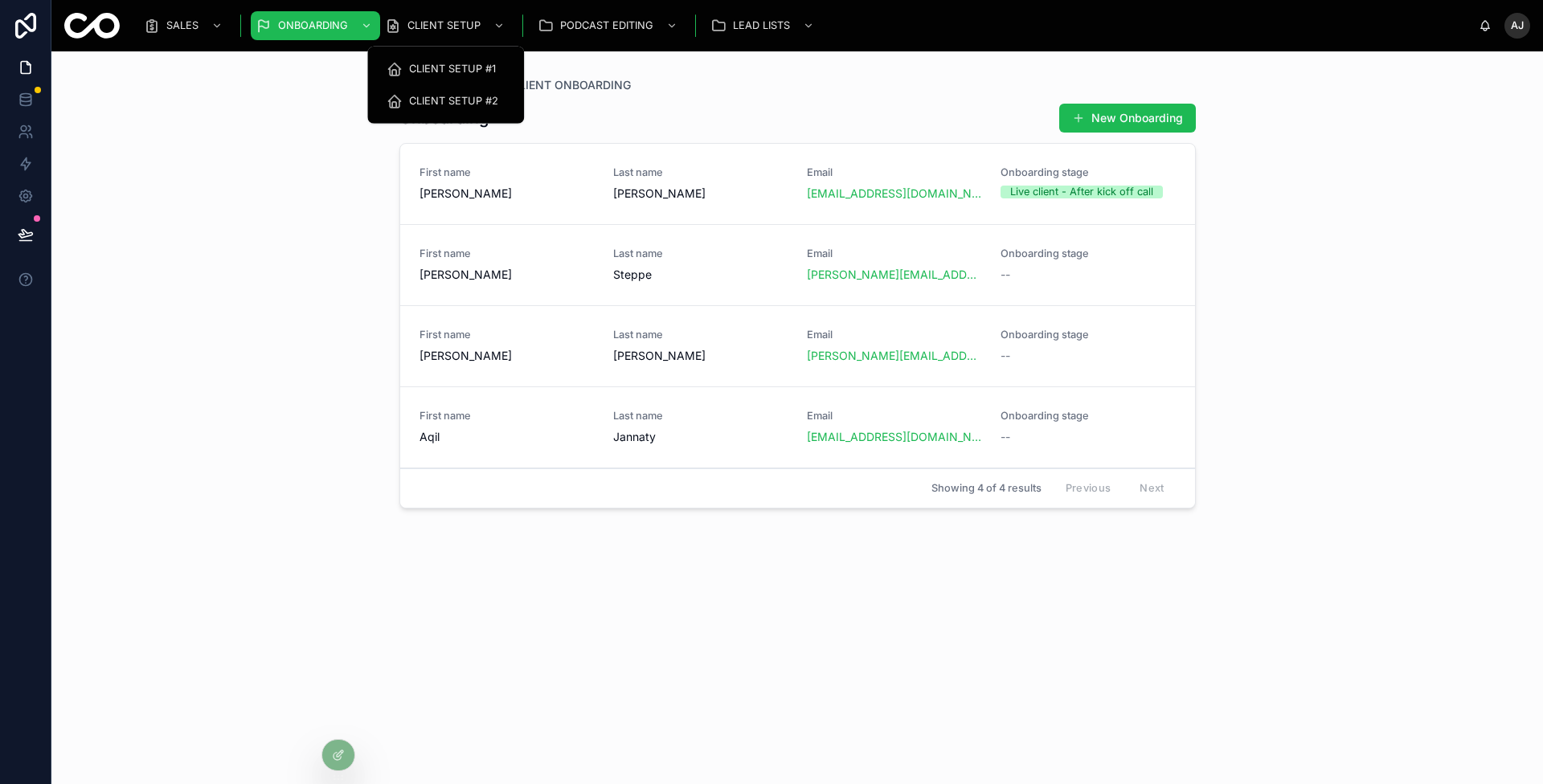
click at [439, 61] on div "CLIENT SETUP #1" at bounding box center [445, 69] width 118 height 26
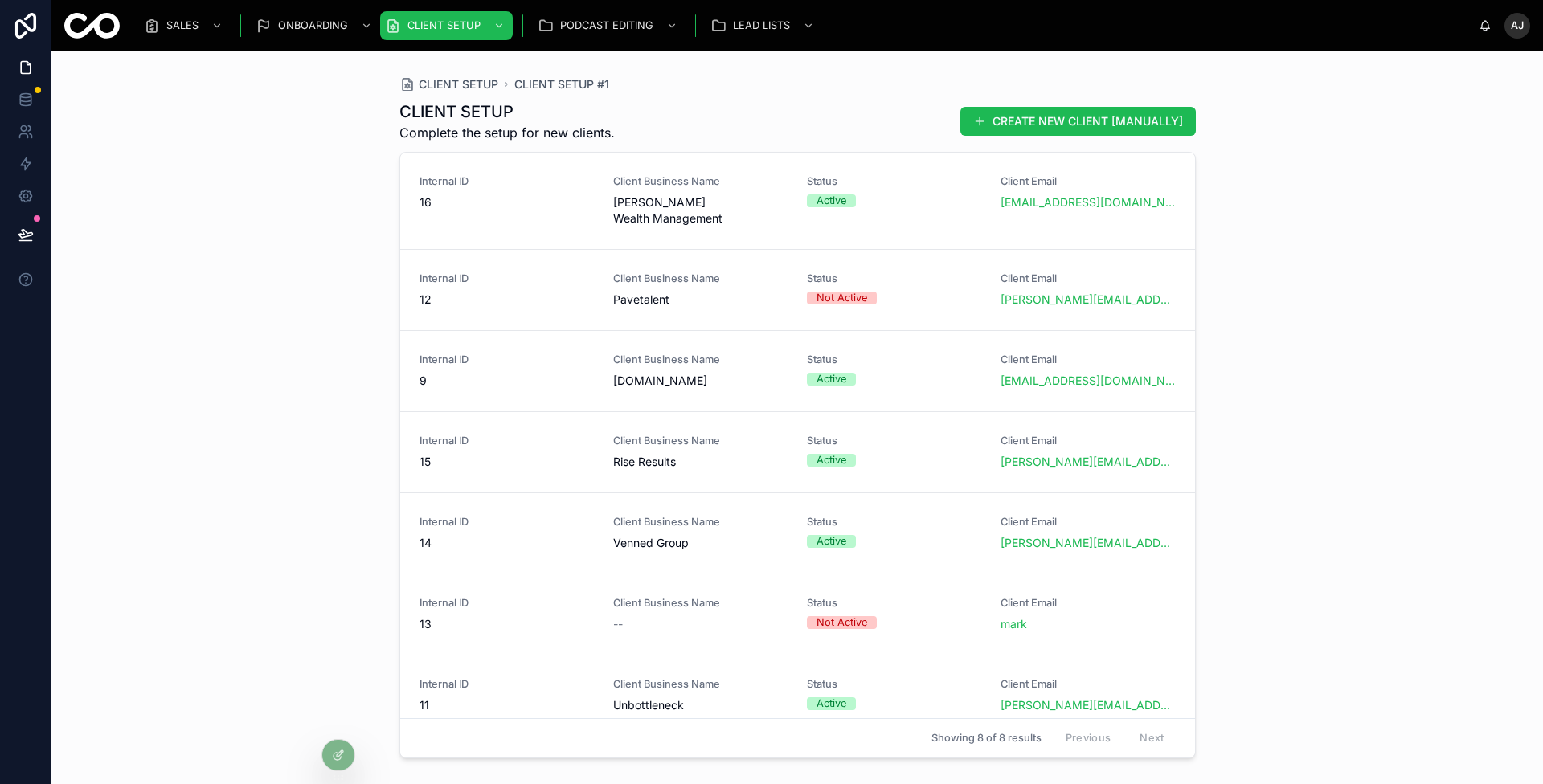
click at [580, 200] on span "16" at bounding box center [506, 202] width 175 height 16
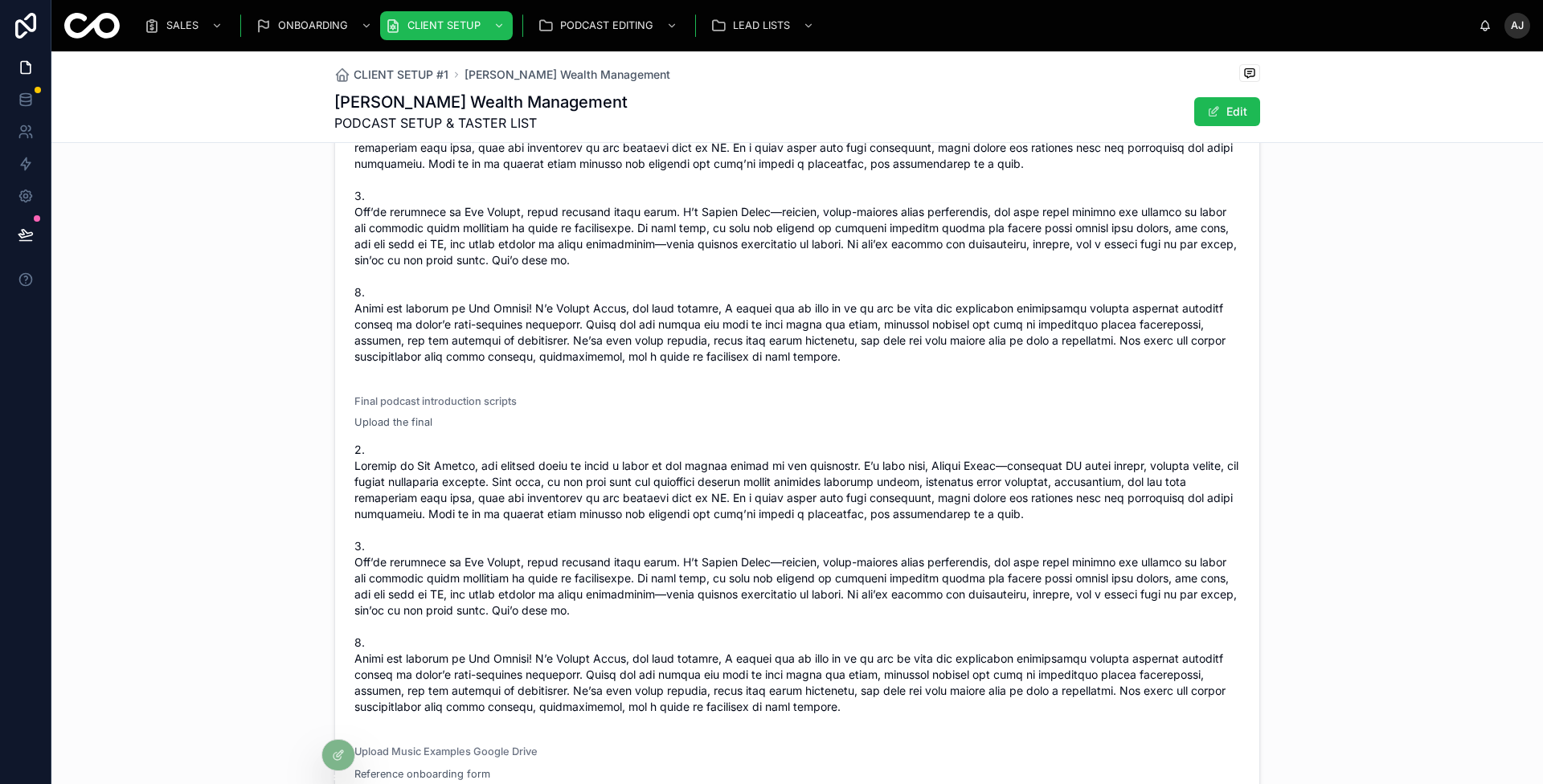
scroll to position [1083, 0]
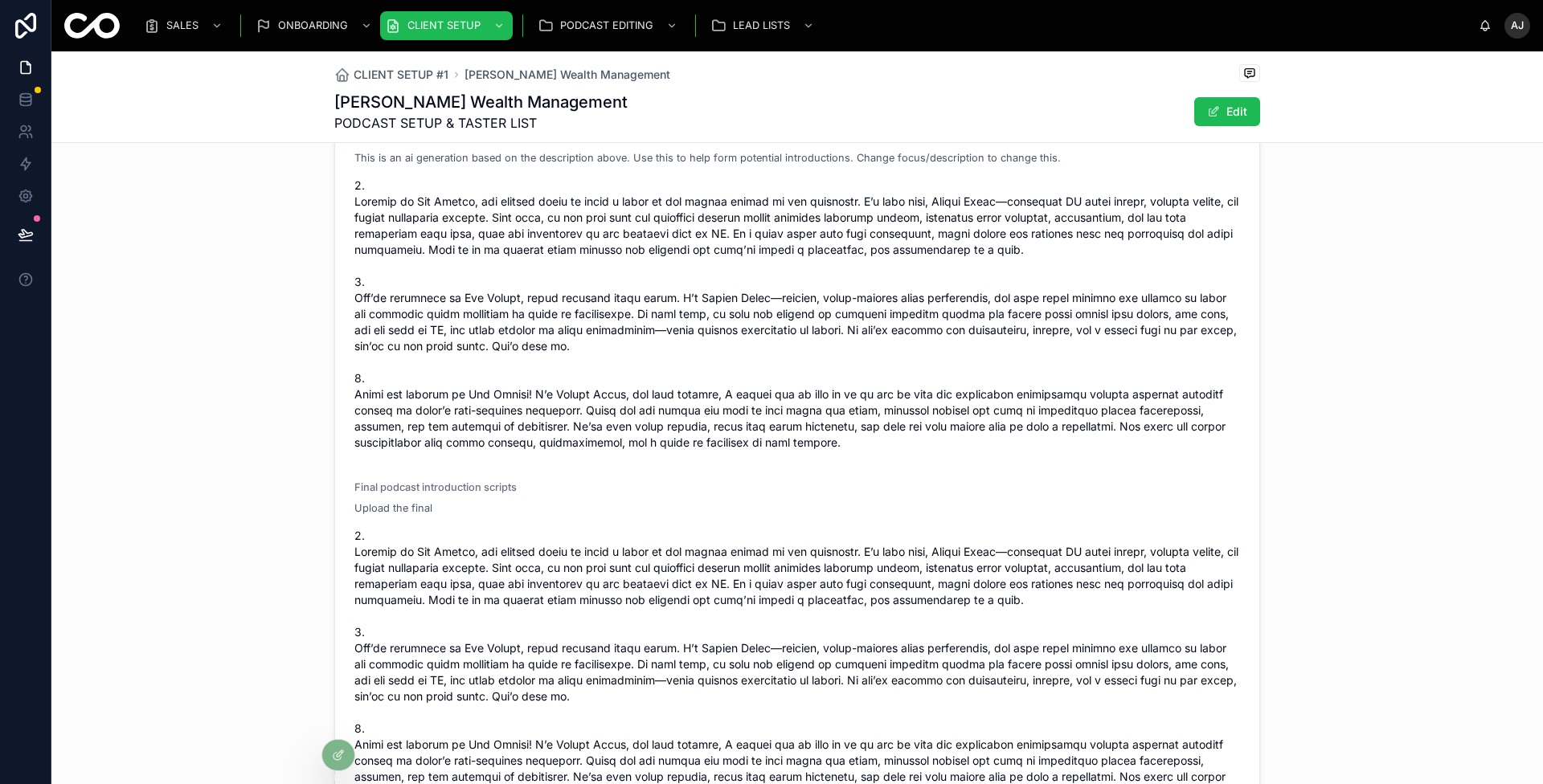
click at [617, 304] on span at bounding box center [797, 314] width 886 height 273
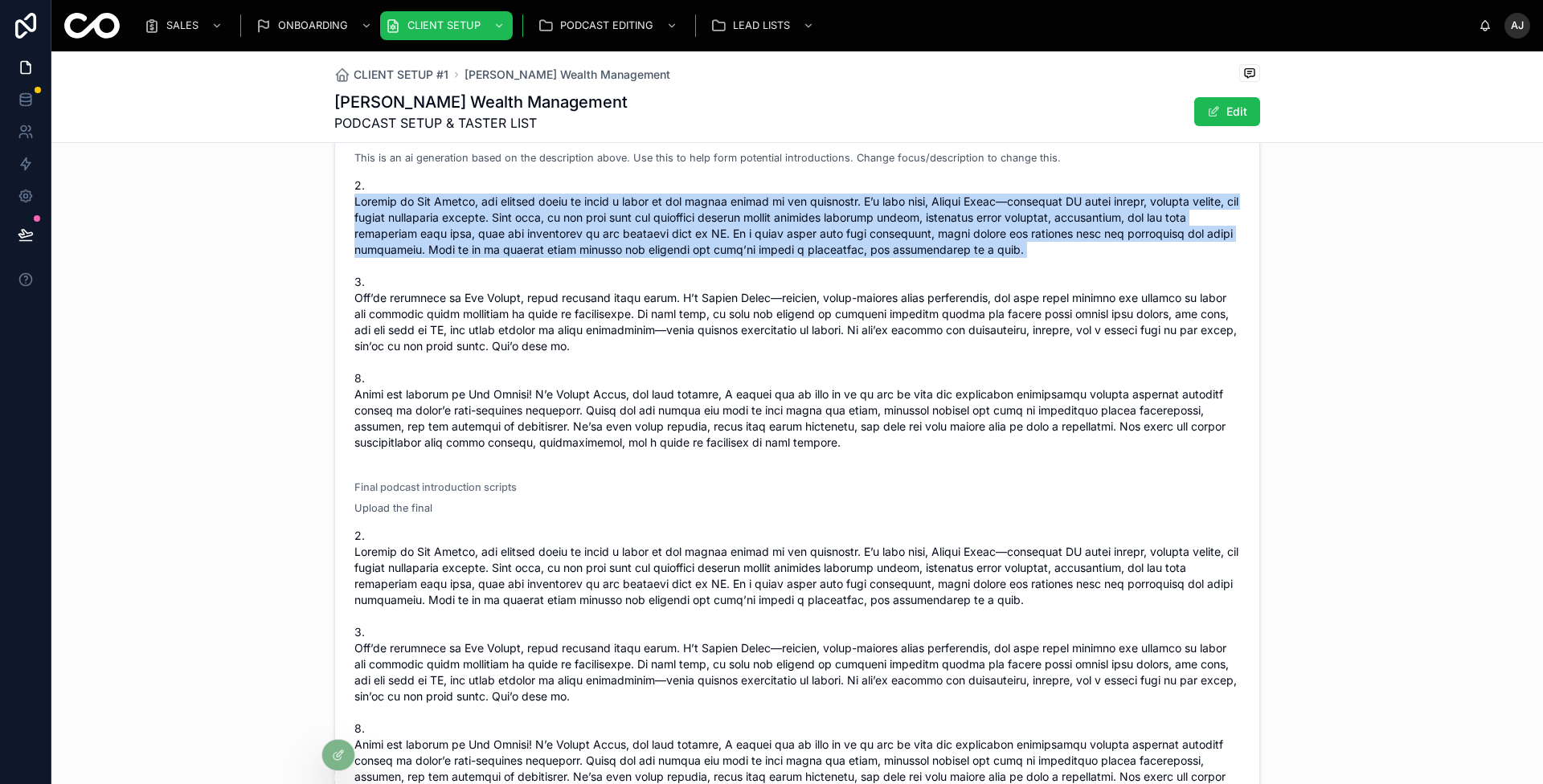
click at [617, 304] on span at bounding box center [797, 314] width 886 height 273
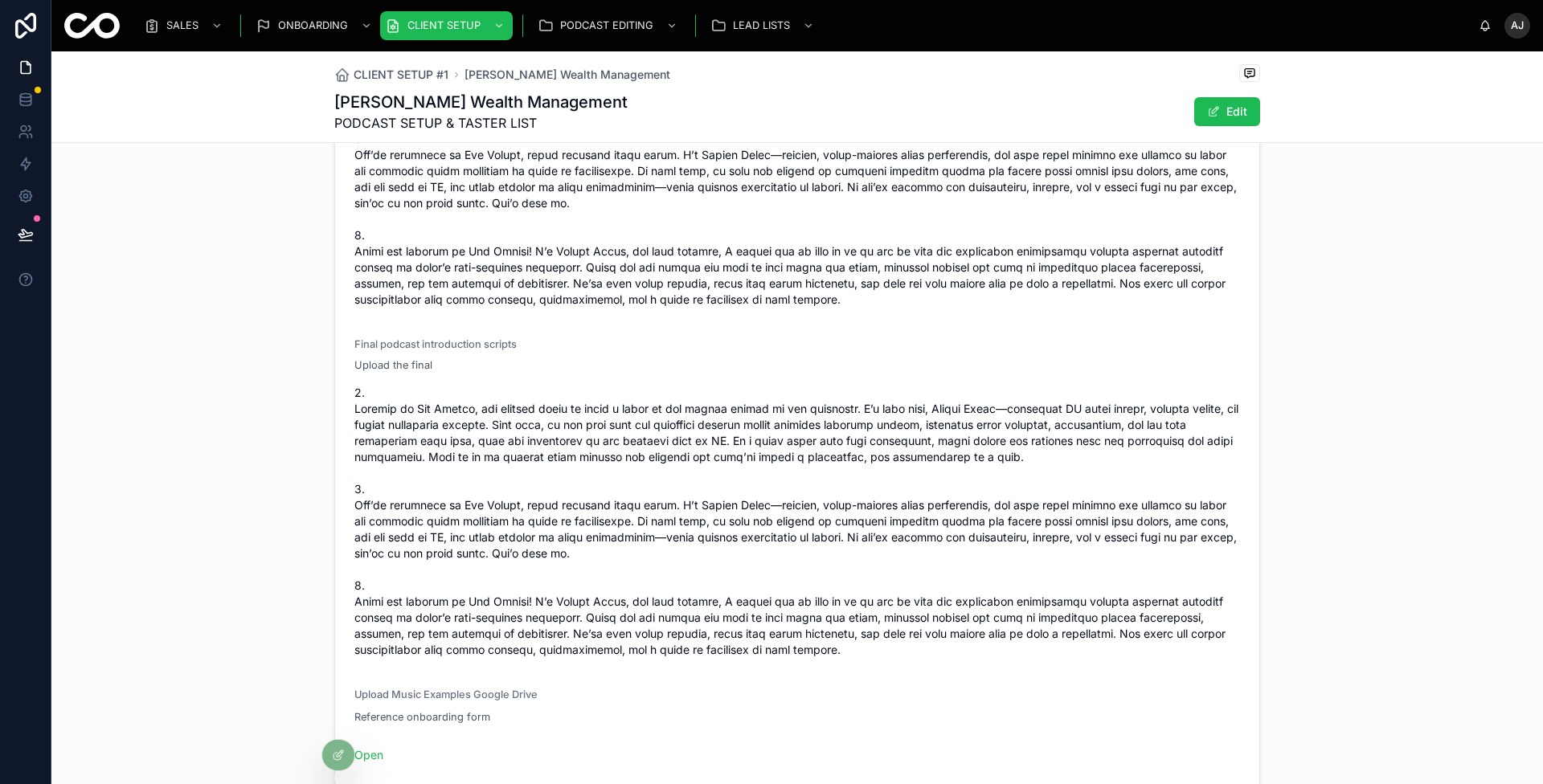
scroll to position [1232, 0]
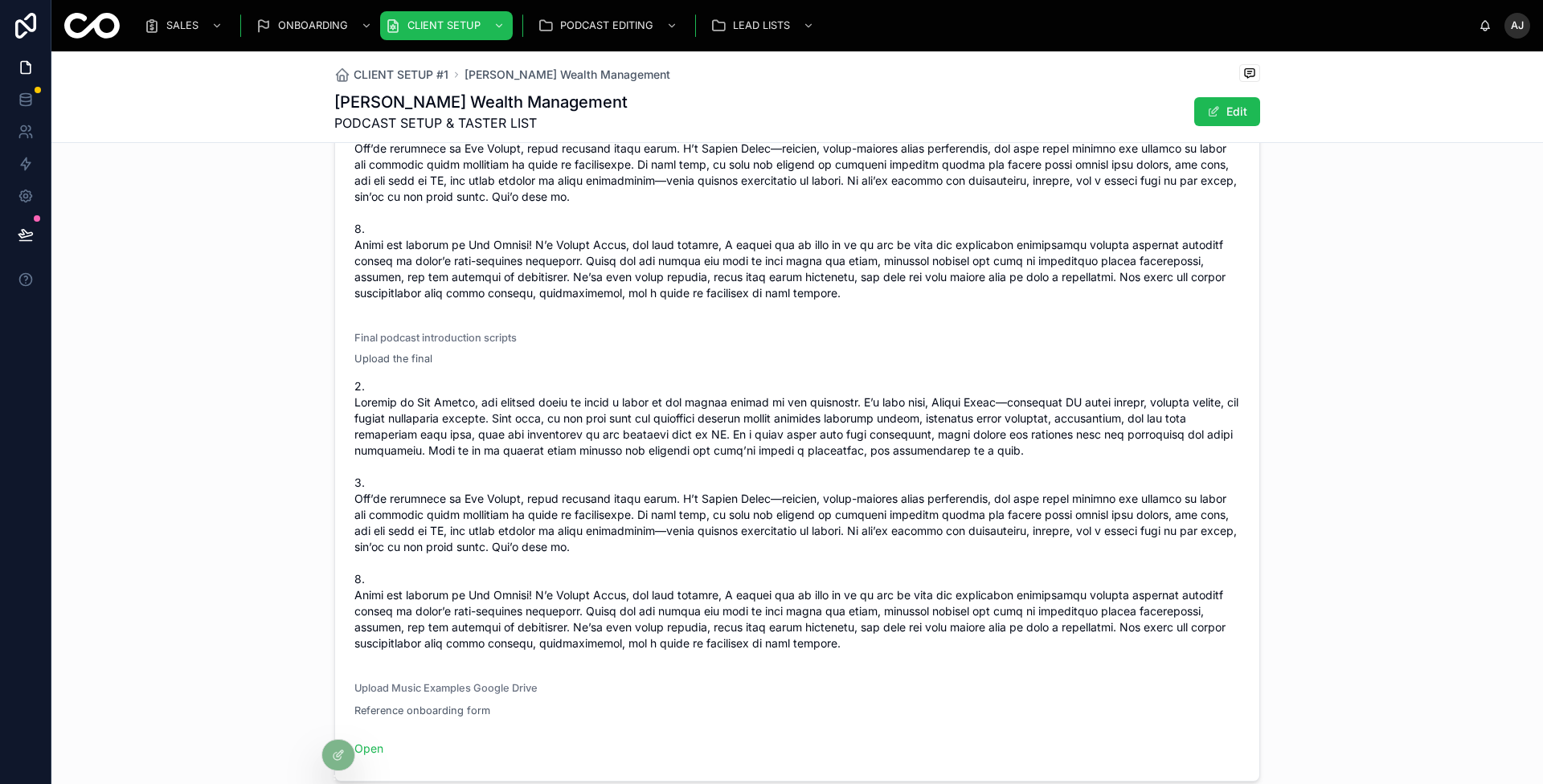
click at [1198, 104] on button "Edit" at bounding box center [1227, 111] width 66 height 29
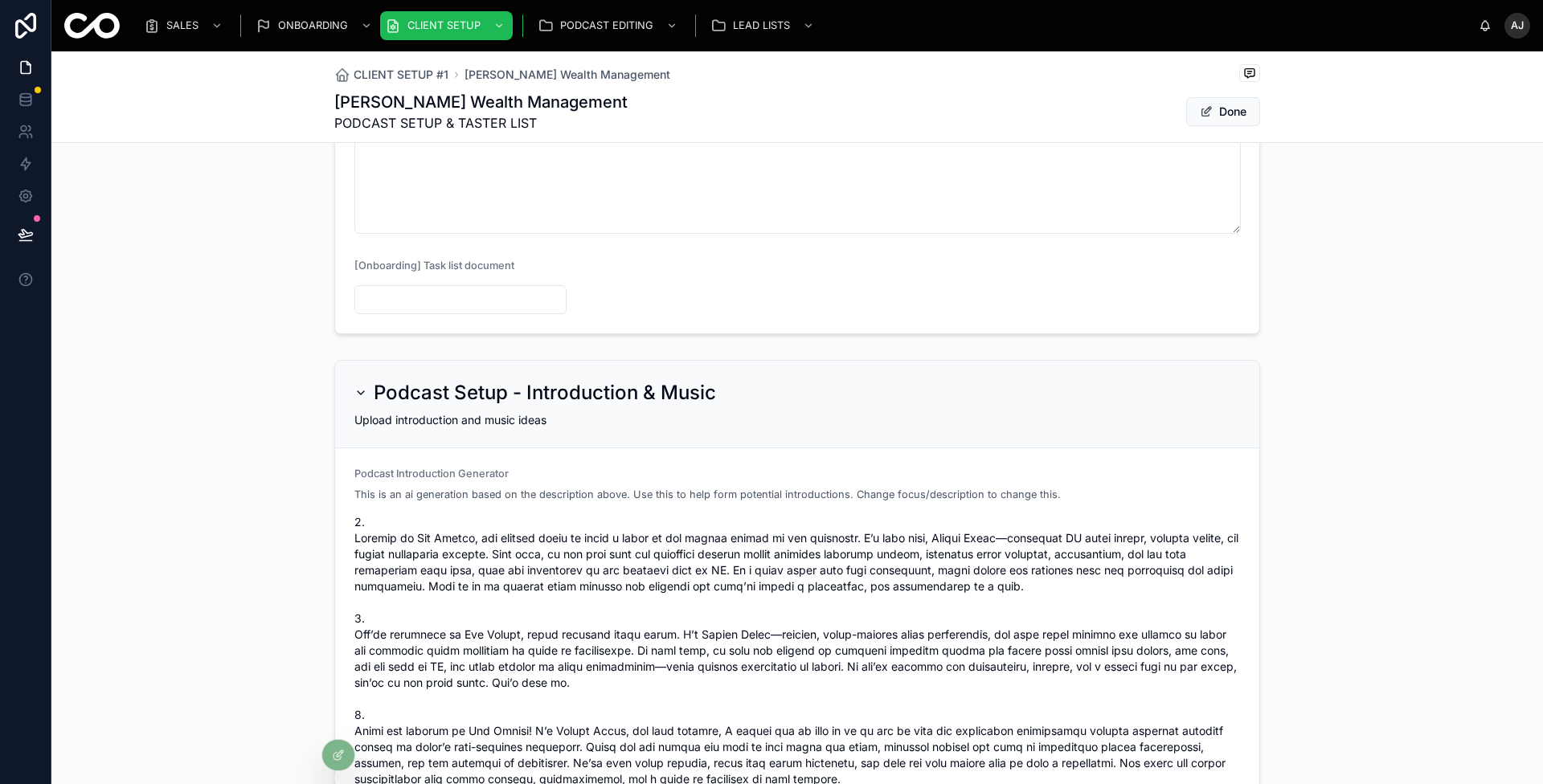
scroll to position [1616, 0]
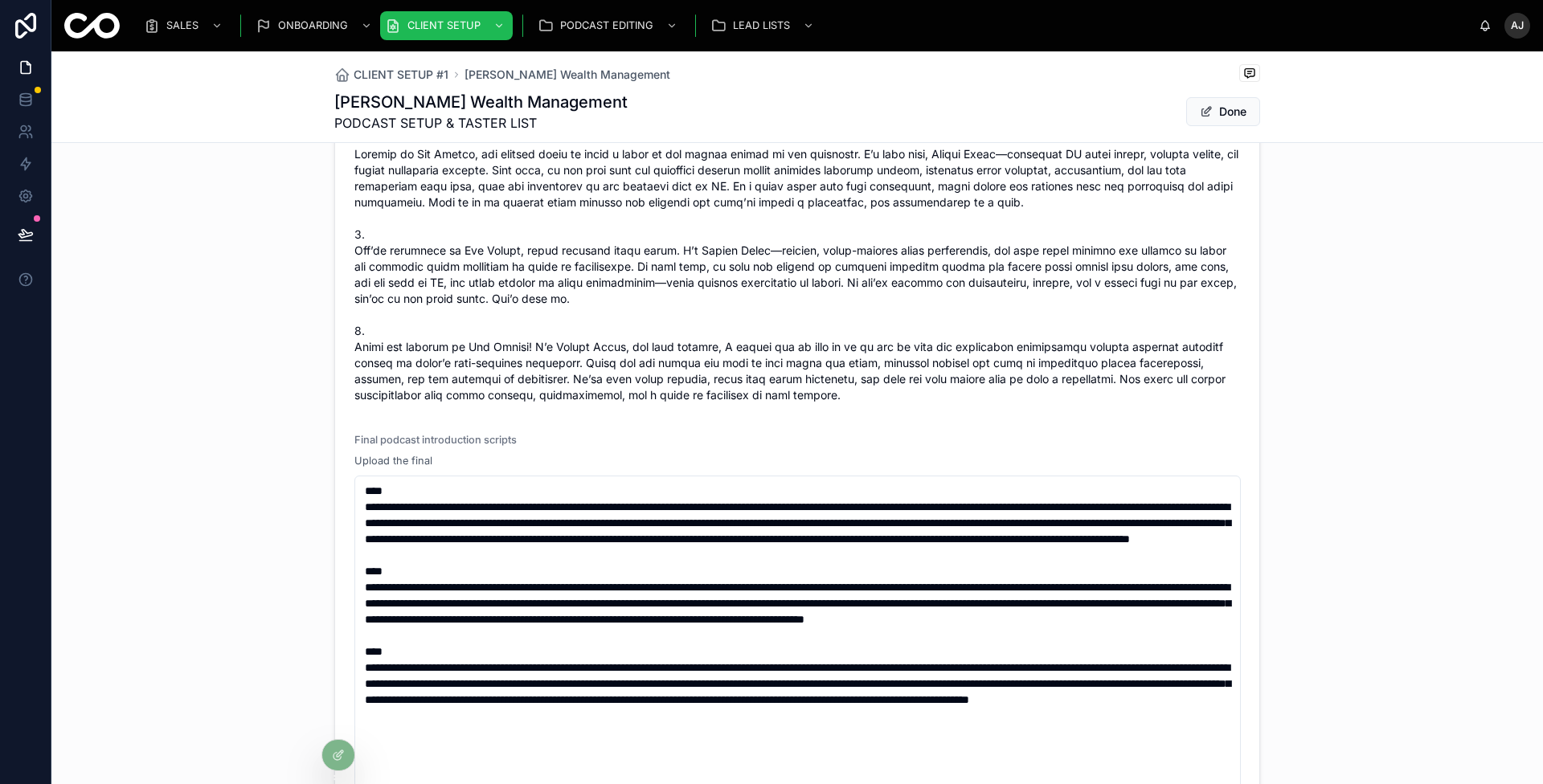
click at [1213, 112] on button "Done" at bounding box center [1223, 111] width 74 height 29
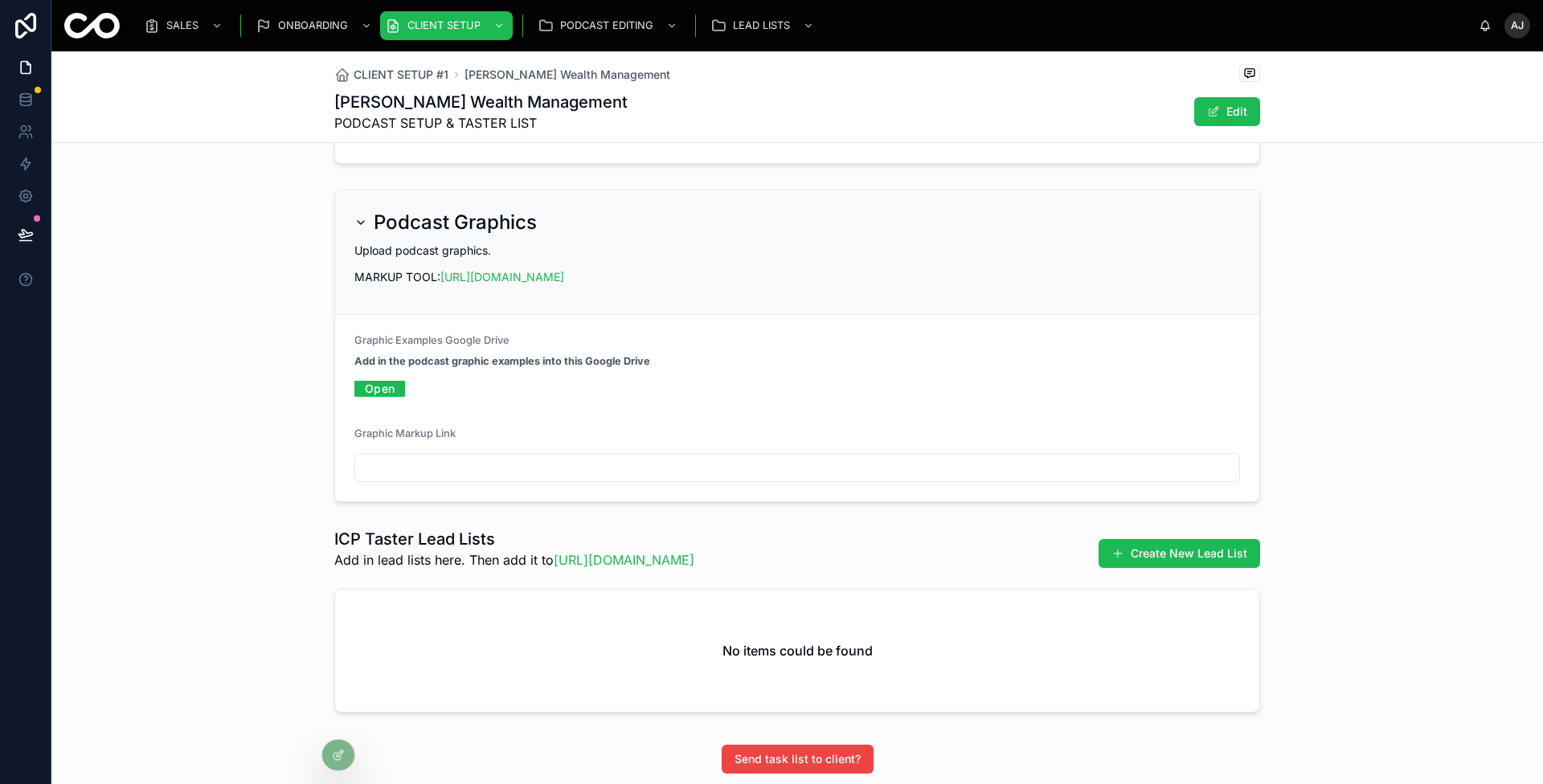
scroll to position [2176, 0]
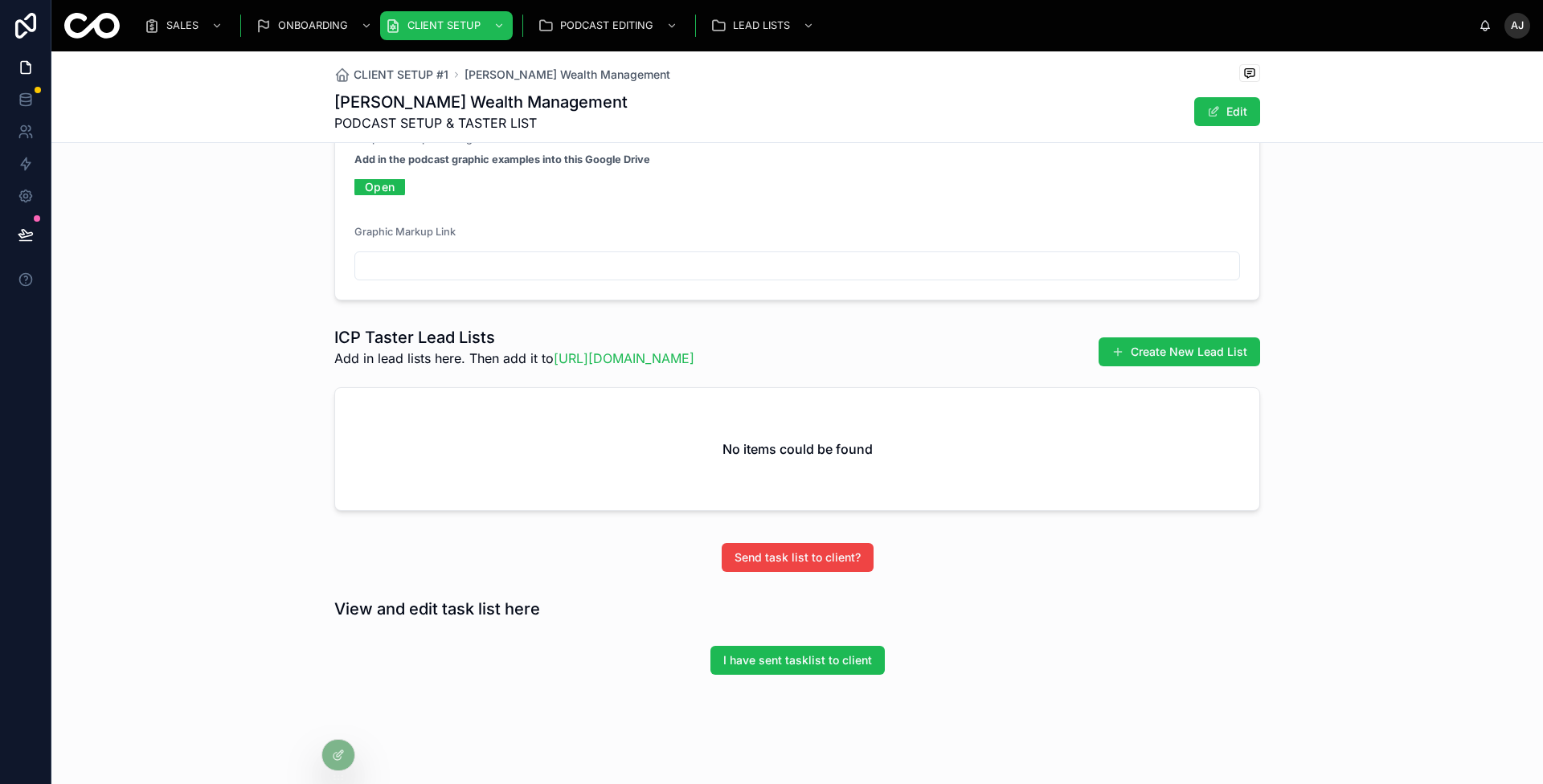
click at [267, 472] on div "ICP Taster Lead Lists Add in lead lists here. Then add it to [URL][DOMAIN_NAME]…" at bounding box center [797, 421] width 1492 height 204
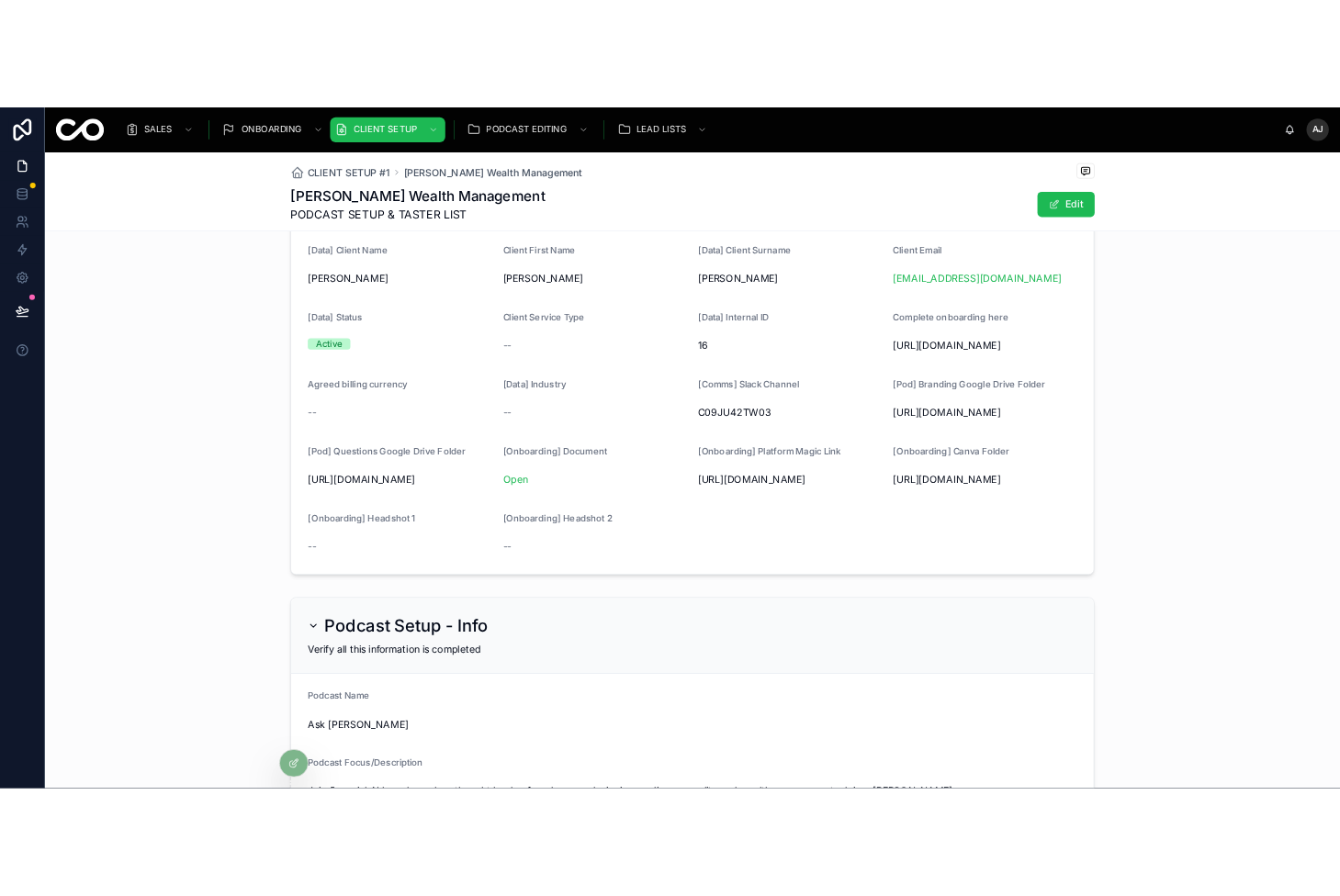
scroll to position [0, 0]
